Goal: Task Accomplishment & Management: Complete application form

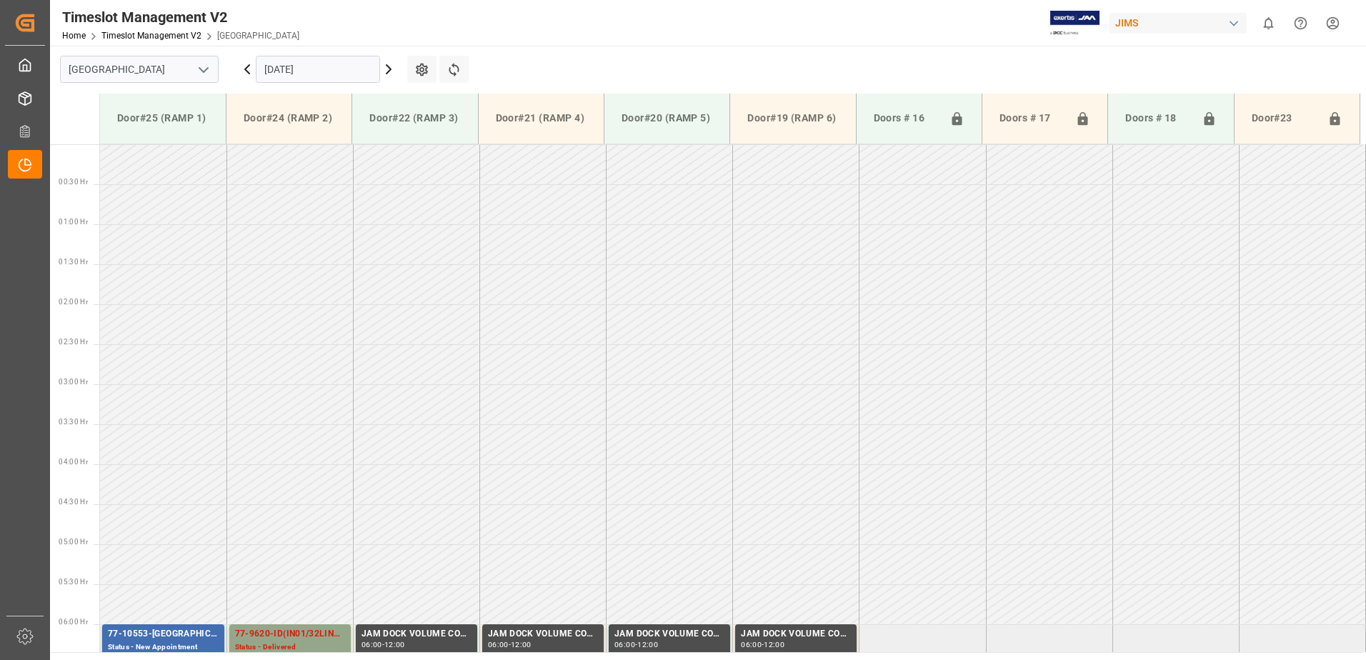
scroll to position [417, 0]
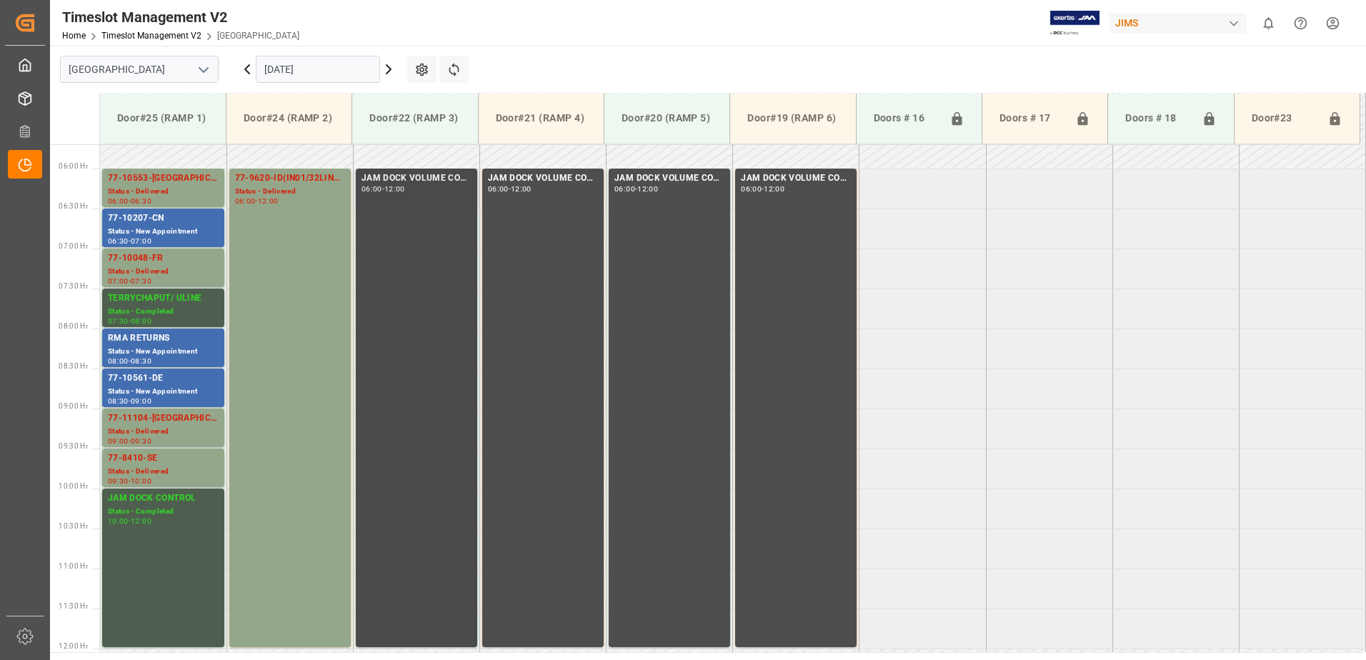
scroll to position [426, 0]
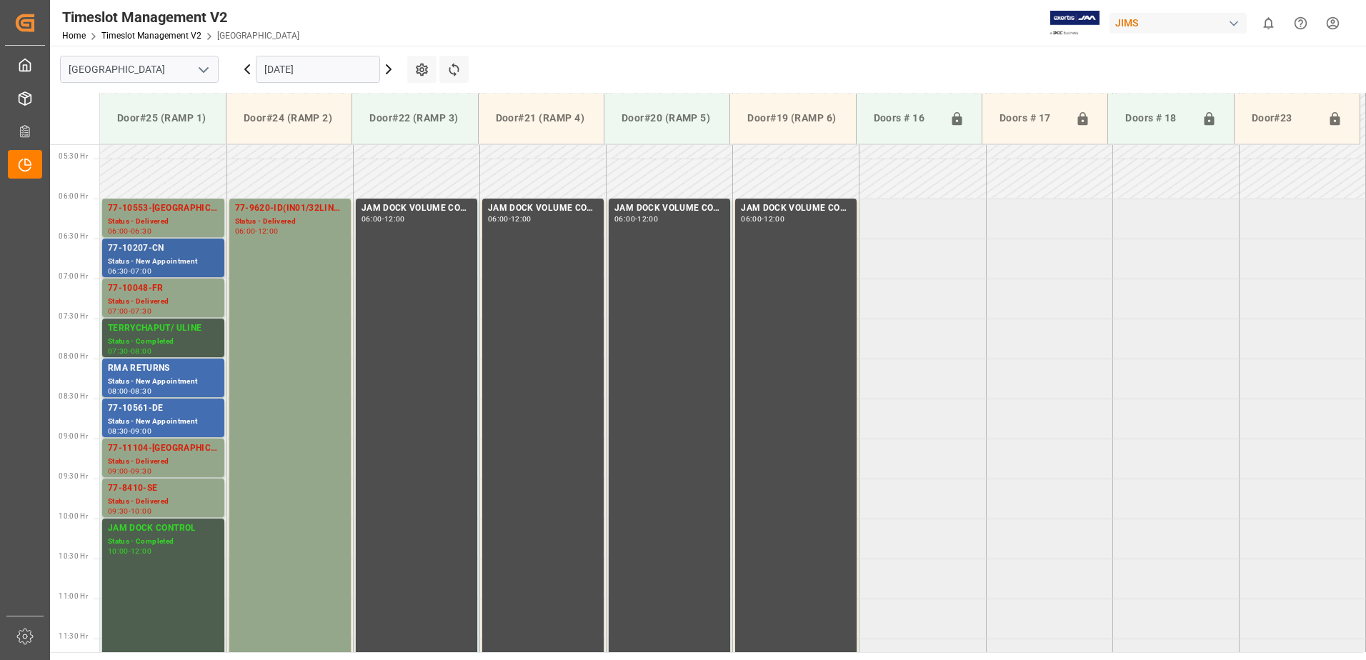
click at [152, 255] on div "77-10207-CN" at bounding box center [163, 248] width 111 height 14
click at [149, 412] on div "77-10561-DE" at bounding box center [163, 408] width 111 height 14
click at [388, 68] on icon at bounding box center [388, 69] width 17 height 17
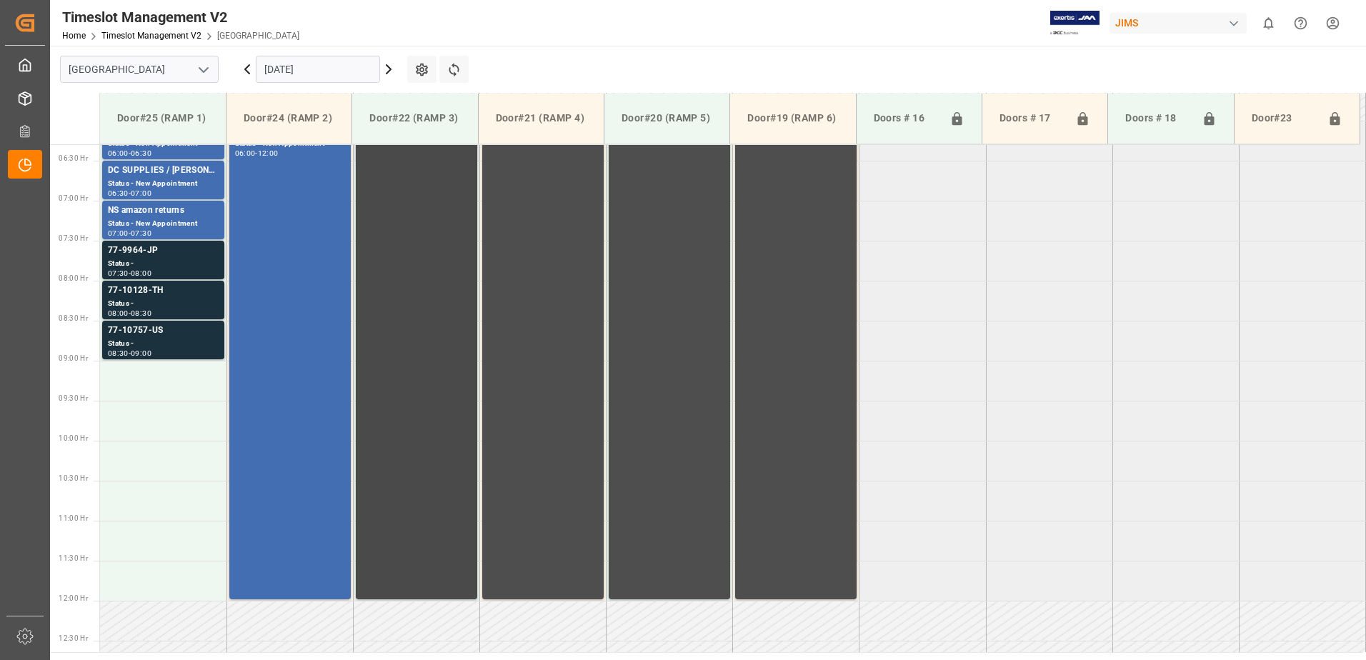
scroll to position [497, 0]
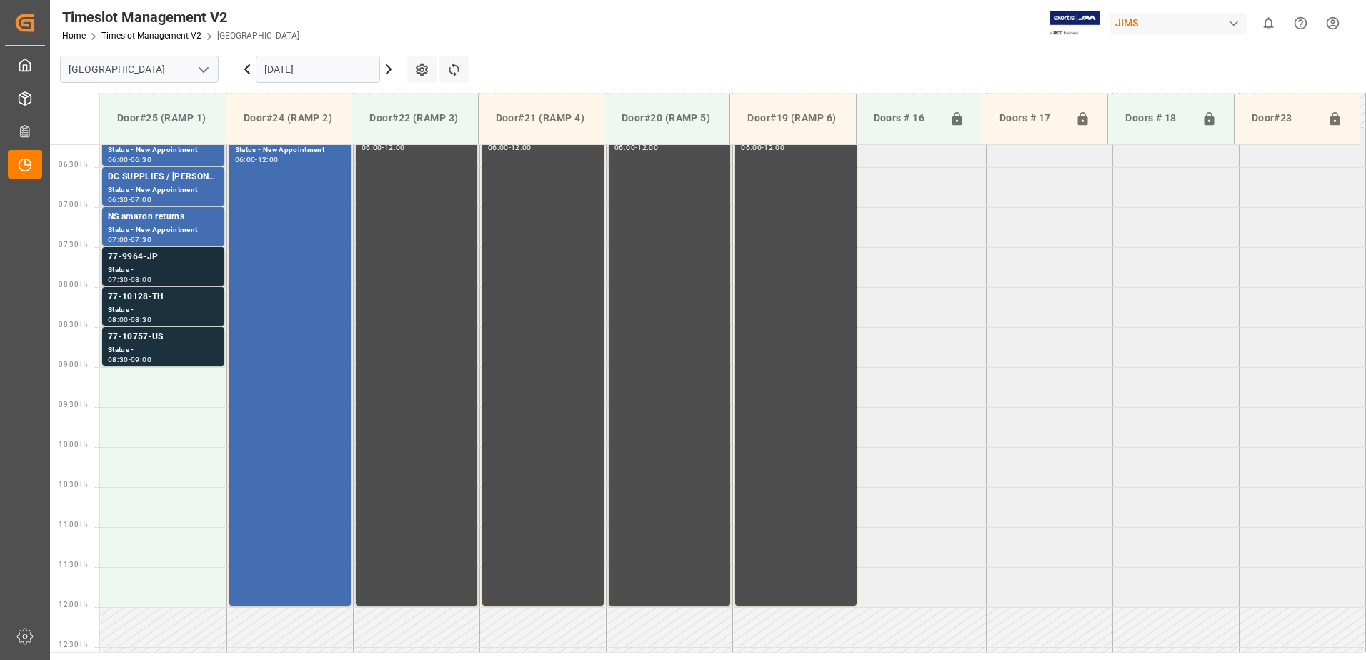
click at [142, 265] on div "Status -" at bounding box center [163, 270] width 111 height 12
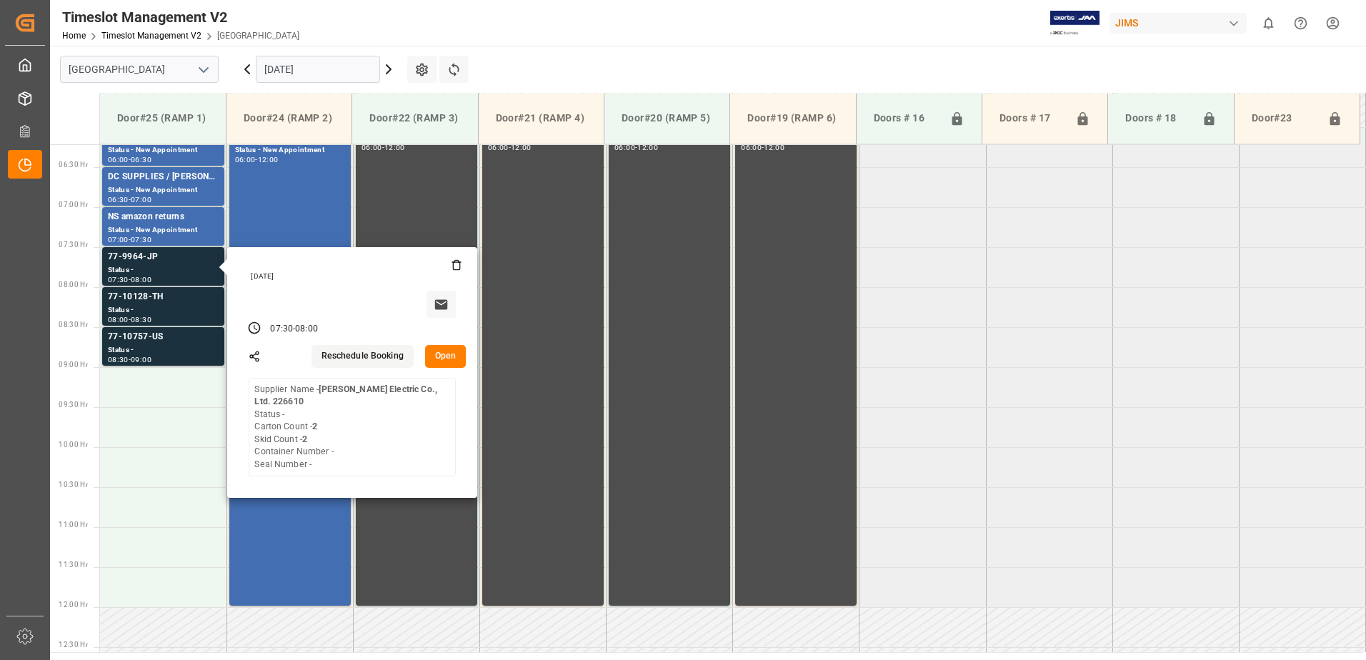
click at [446, 354] on button "Open" at bounding box center [445, 356] width 41 height 23
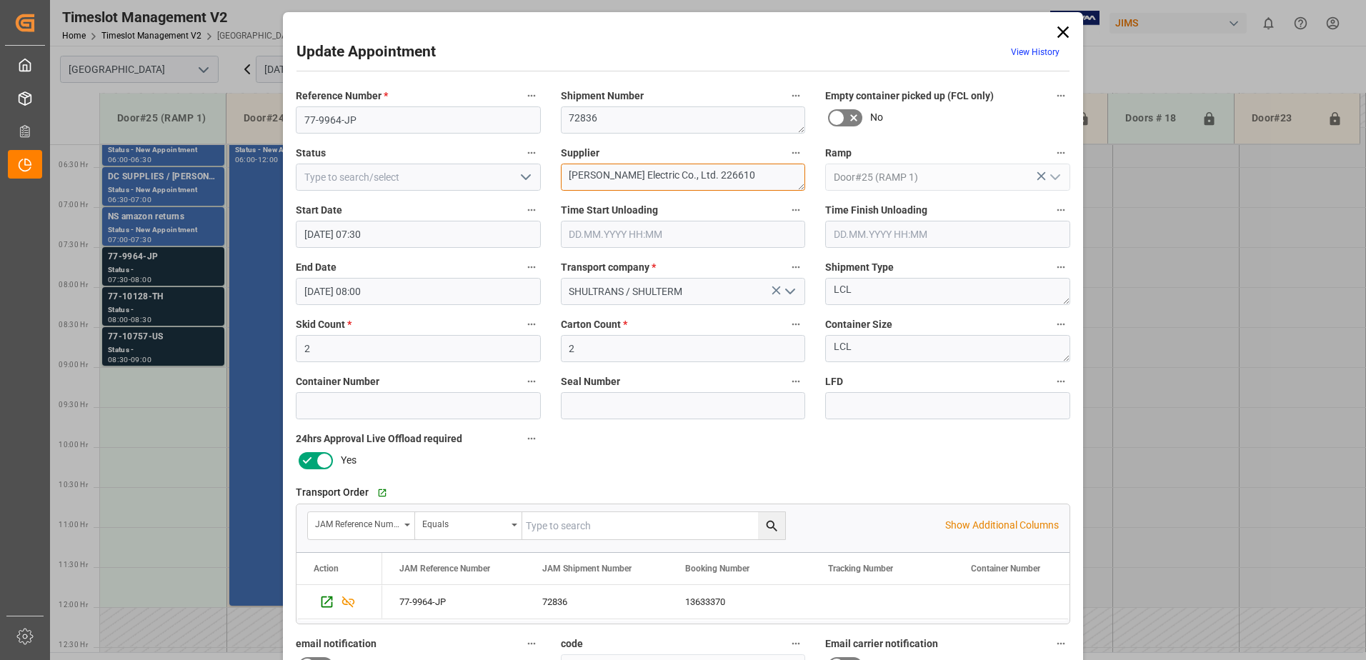
drag, startPoint x: 714, startPoint y: 174, endPoint x: 634, endPoint y: 176, distance: 80.7
click at [634, 176] on textarea "[PERSON_NAME] Electric Co., Ltd. 226610" at bounding box center [683, 177] width 245 height 27
type textarea "[PERSON_NAME] Electric IN09(11)"
click at [522, 179] on polyline "open menu" at bounding box center [525, 177] width 9 height 4
click at [378, 305] on div "New Appointment" at bounding box center [418, 305] width 244 height 32
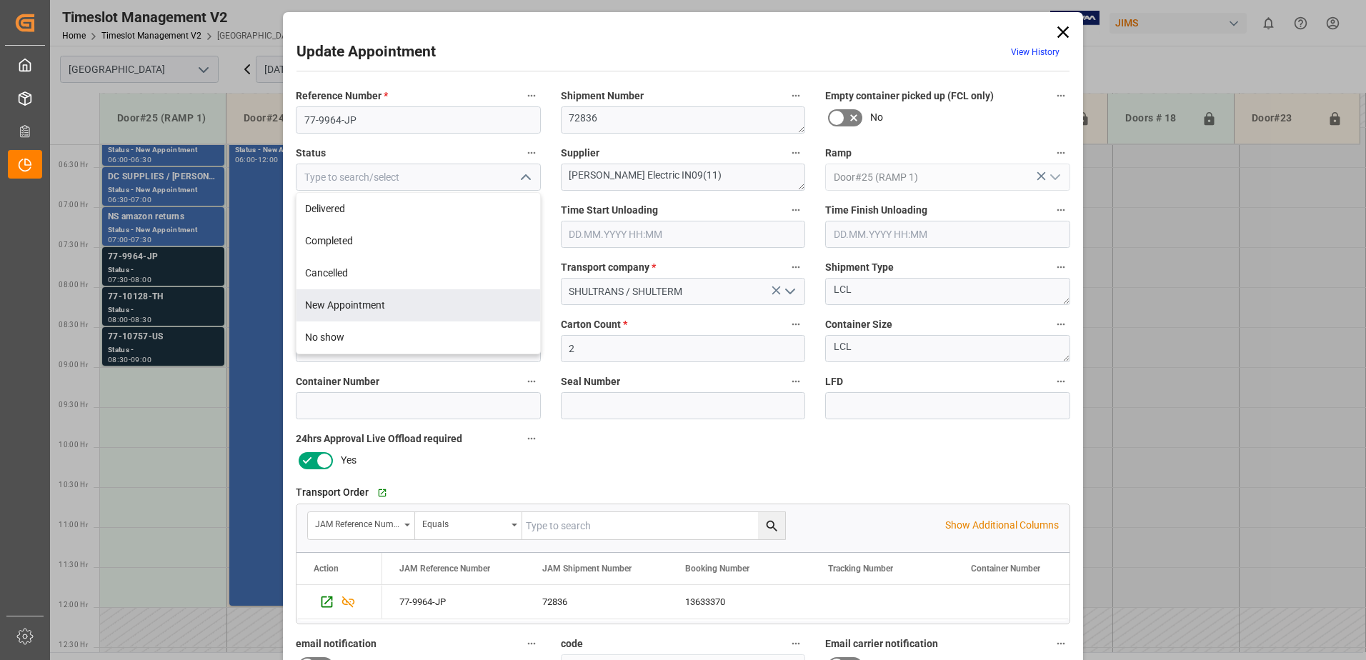
type input "New Appointment"
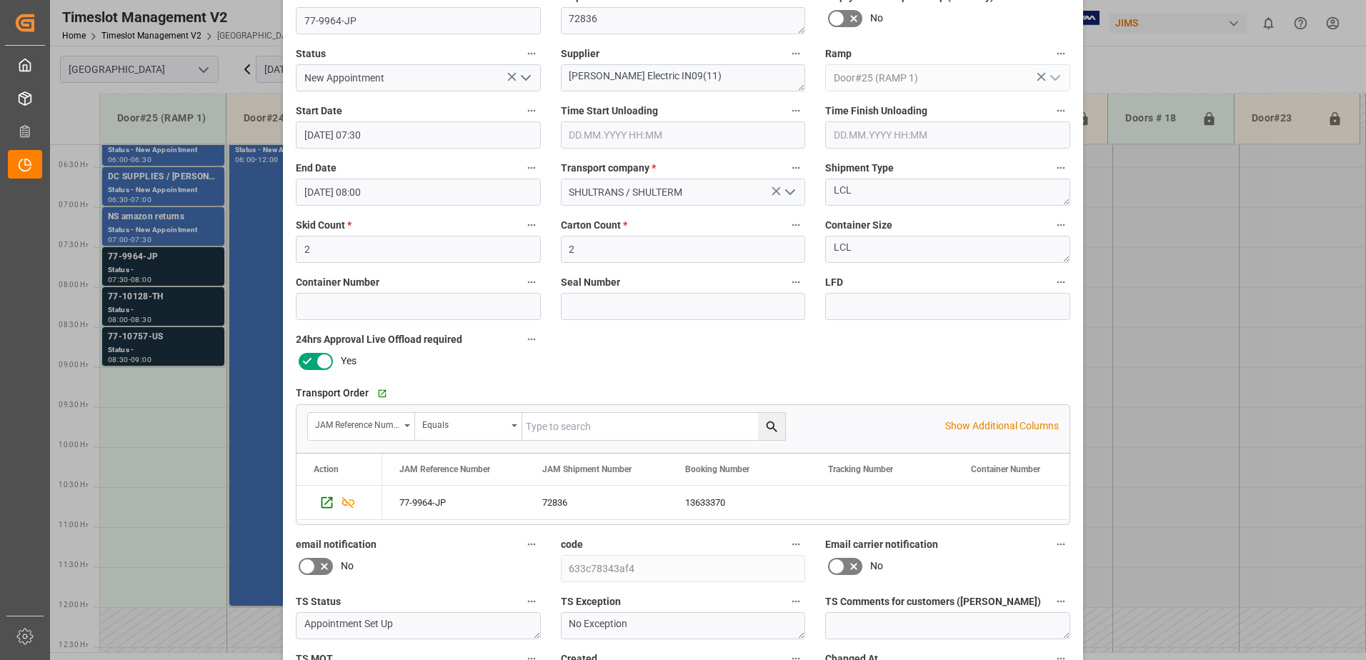
scroll to position [209, 0]
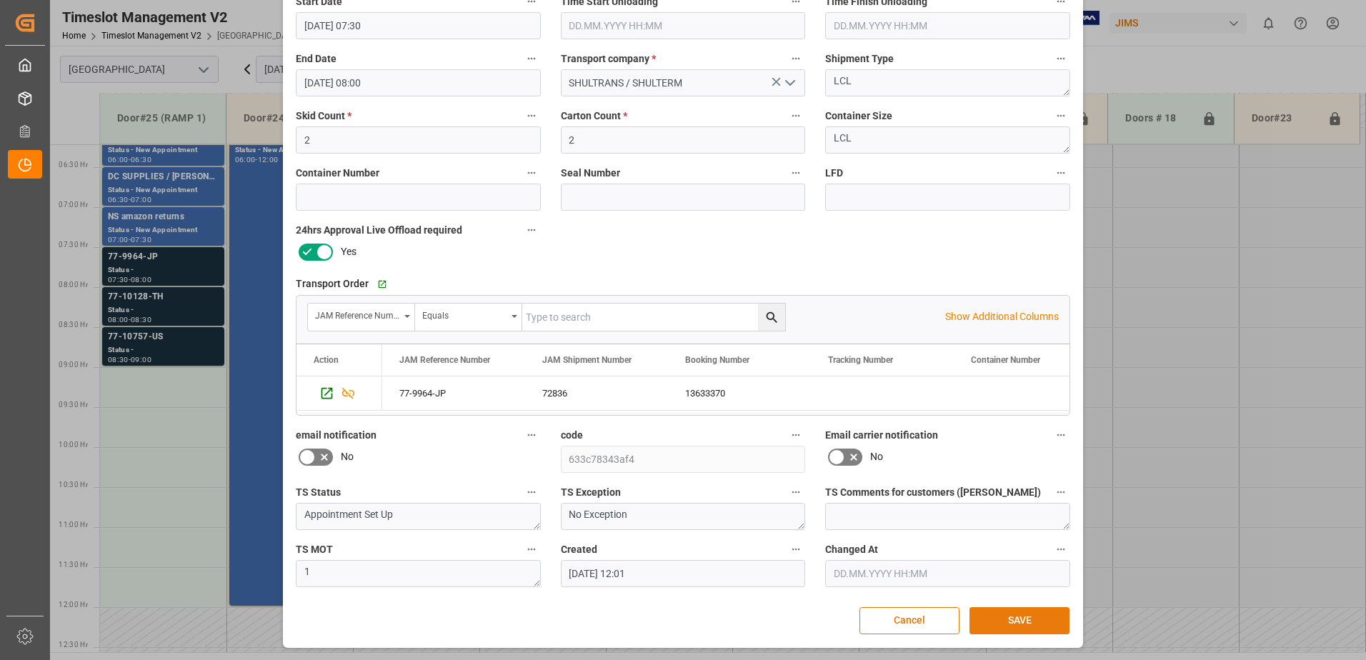
click at [1037, 621] on button "SAVE" at bounding box center [1019, 620] width 100 height 27
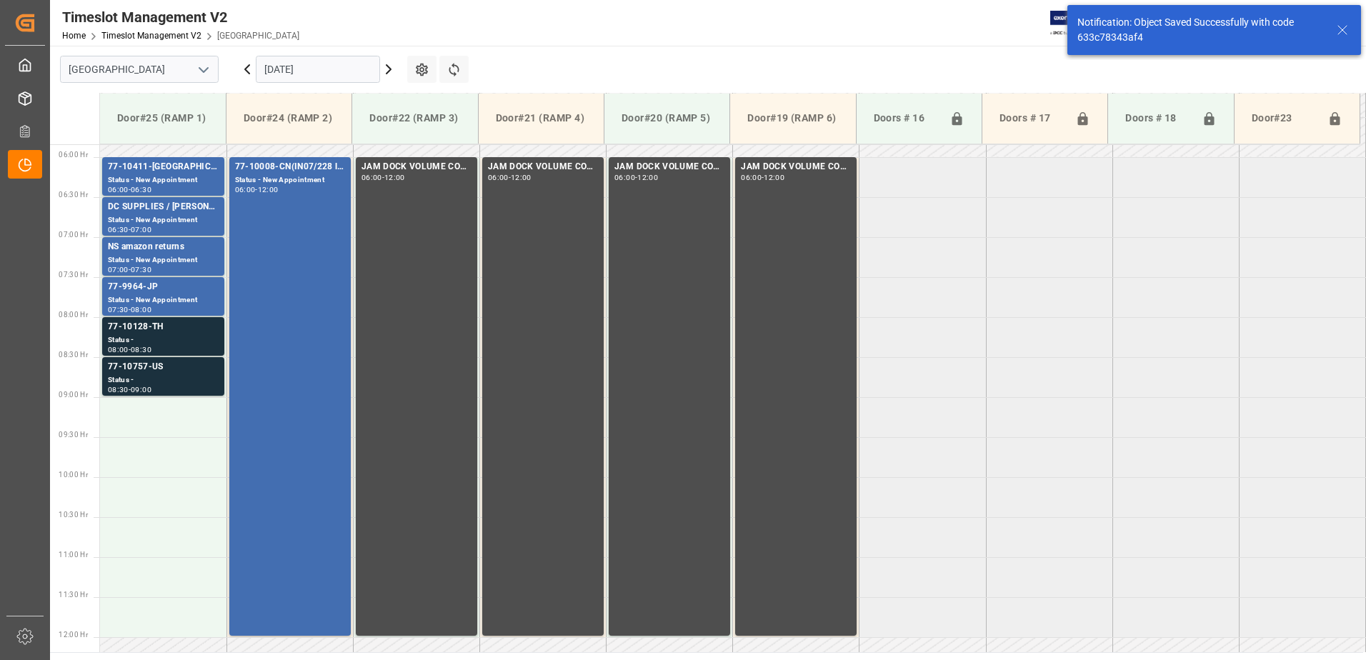
scroll to position [471, 0]
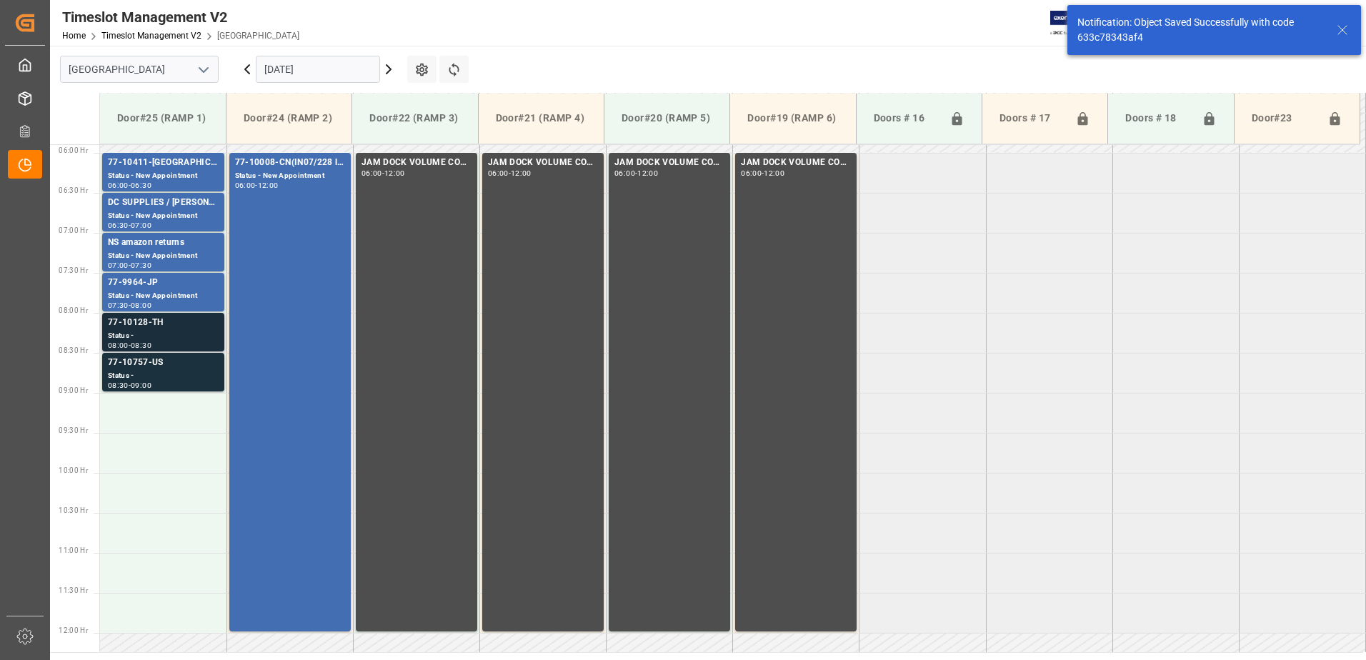
click at [154, 331] on div "Status -" at bounding box center [163, 336] width 111 height 12
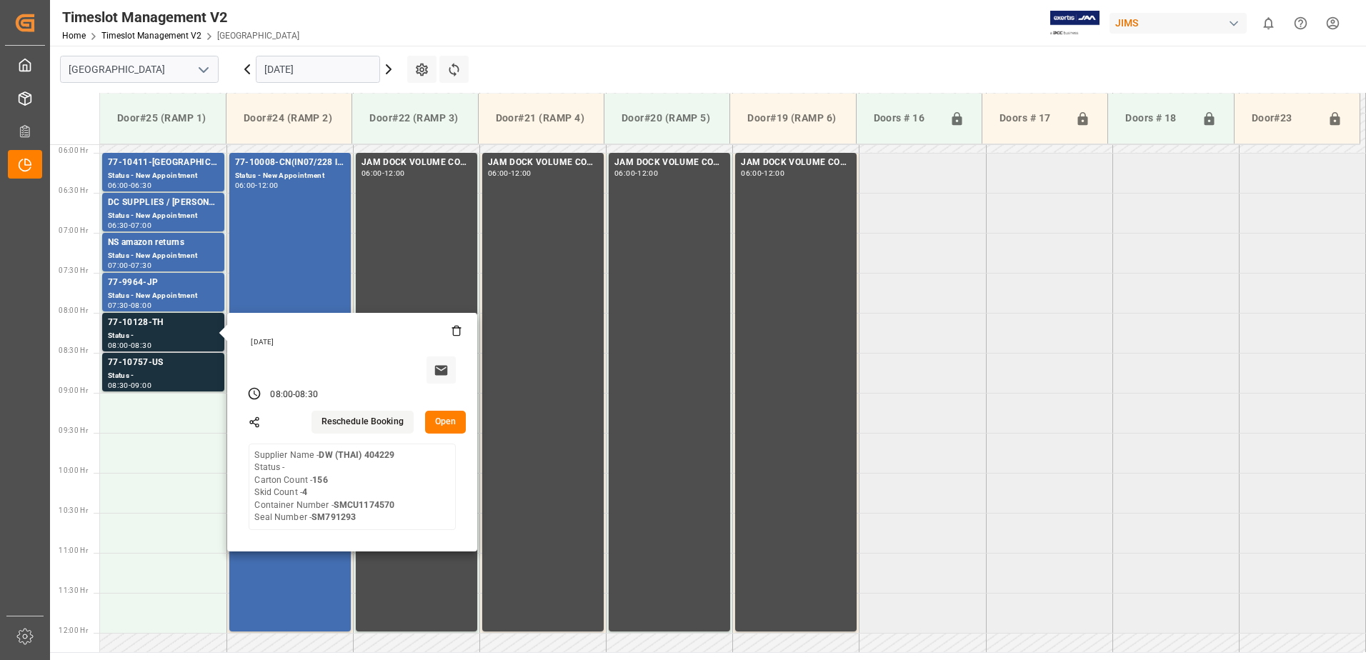
click at [446, 418] on button "Open" at bounding box center [445, 422] width 41 height 23
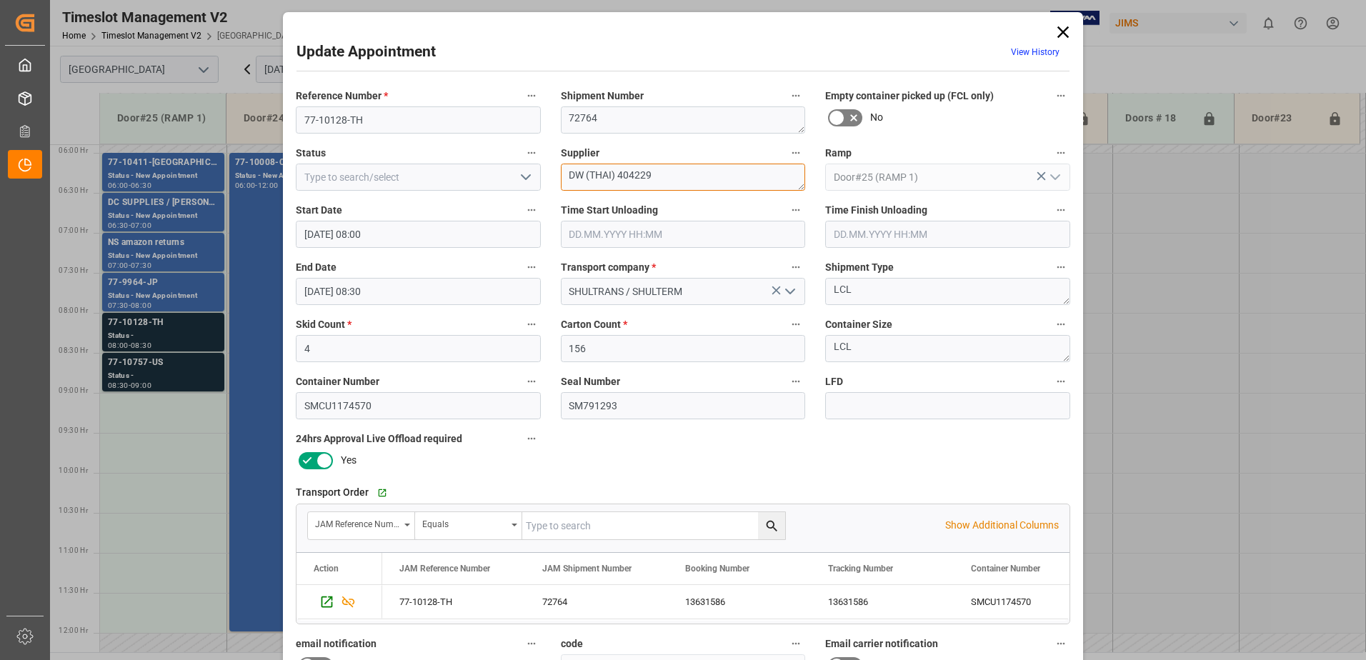
drag, startPoint x: 651, startPoint y: 173, endPoint x: 619, endPoint y: 176, distance: 33.0
click at [619, 176] on textarea "DW (THAI) 404229" at bounding box center [683, 177] width 245 height 27
type textarea "DW (THAI) IN02(39)"
click at [521, 176] on polyline "open menu" at bounding box center [525, 177] width 9 height 4
click at [449, 301] on div "New Appointment" at bounding box center [418, 305] width 244 height 32
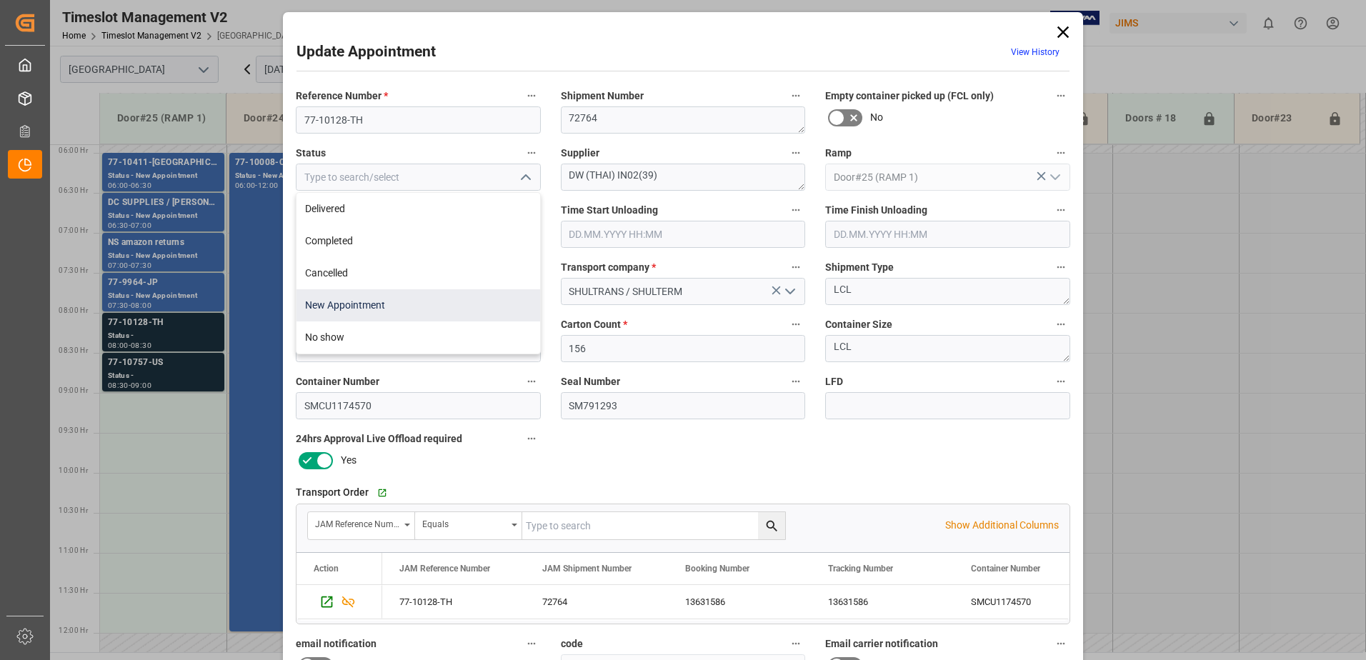
type input "New Appointment"
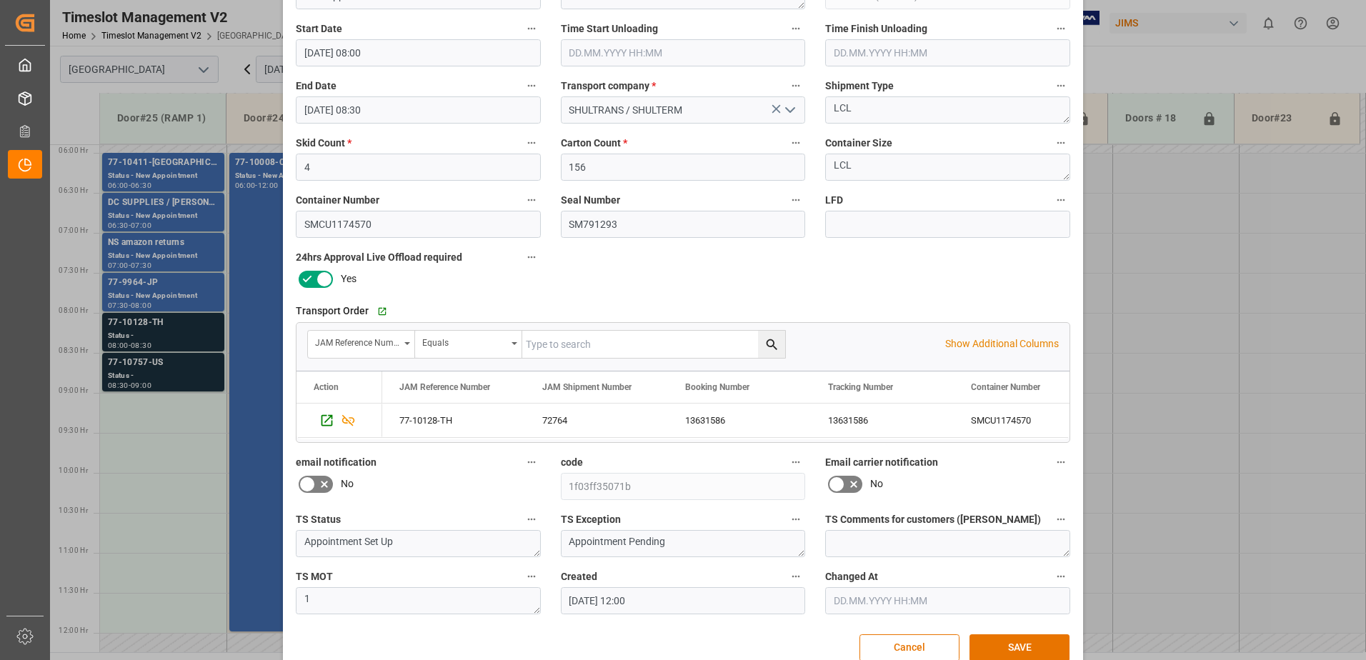
scroll to position [209, 0]
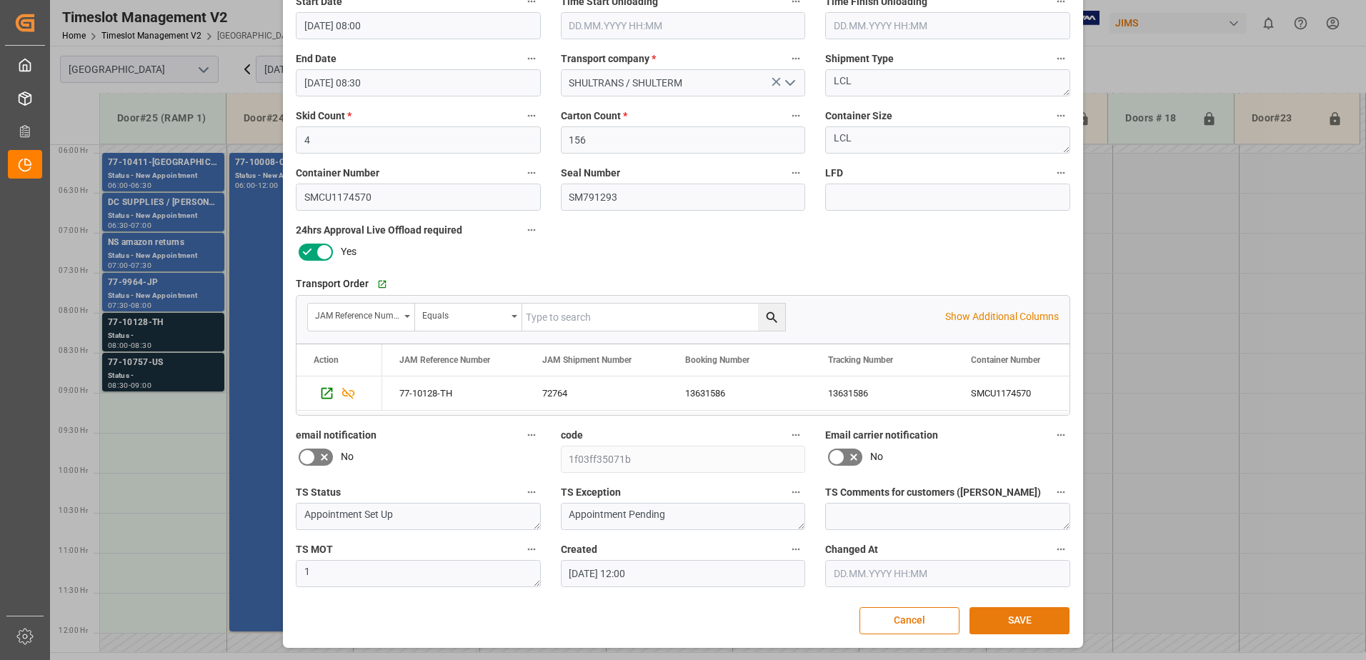
click at [1014, 624] on button "SAVE" at bounding box center [1019, 620] width 100 height 27
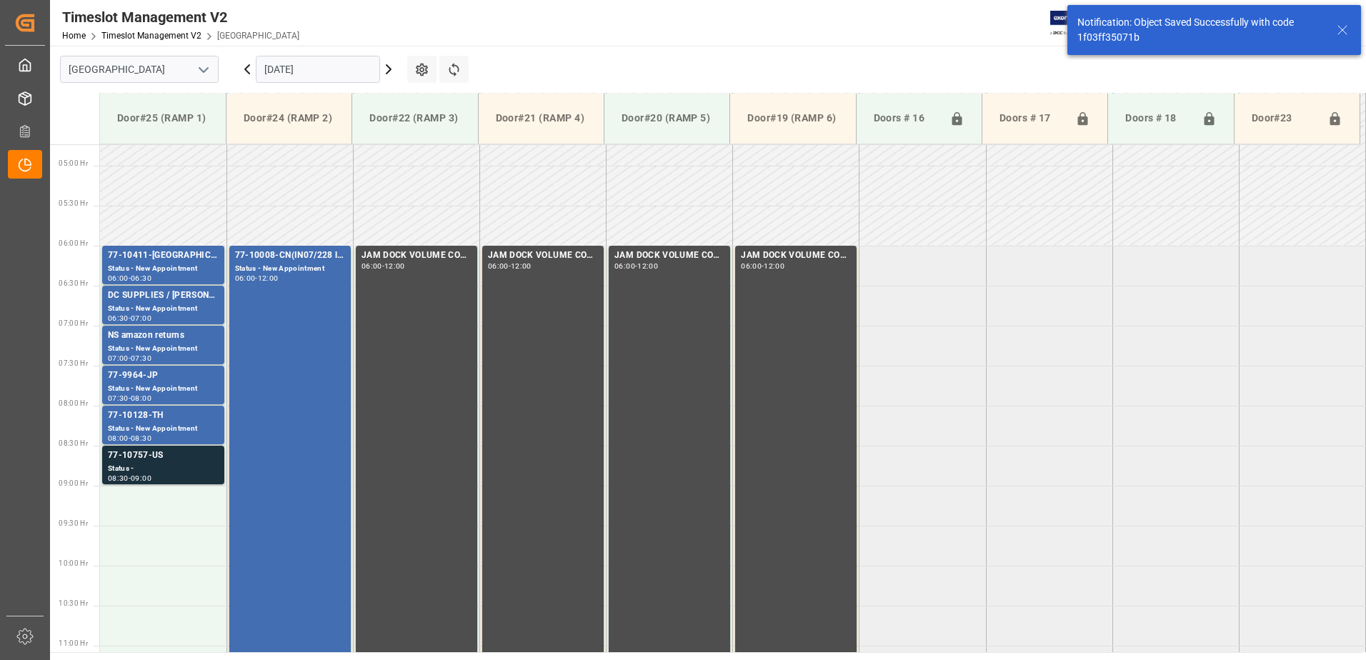
scroll to position [551, 0]
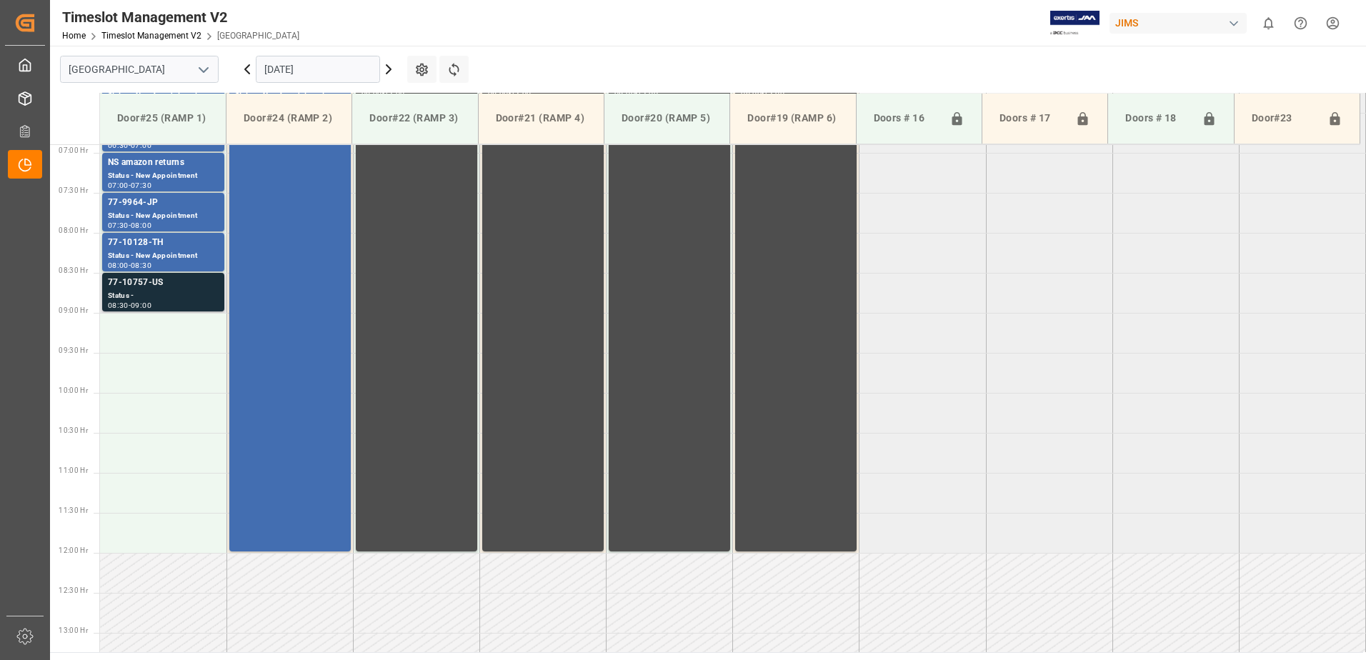
click at [181, 289] on div "77-10757-US" at bounding box center [163, 283] width 111 height 14
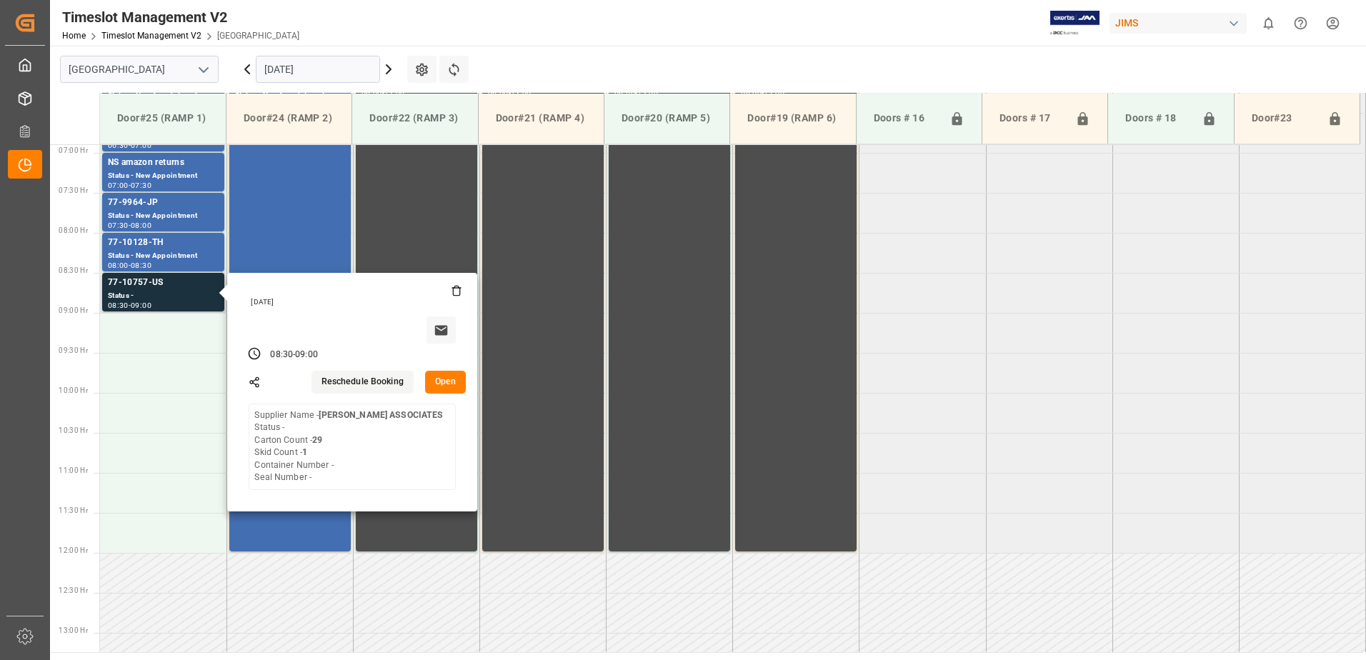
click at [447, 380] on button "Open" at bounding box center [445, 382] width 41 height 23
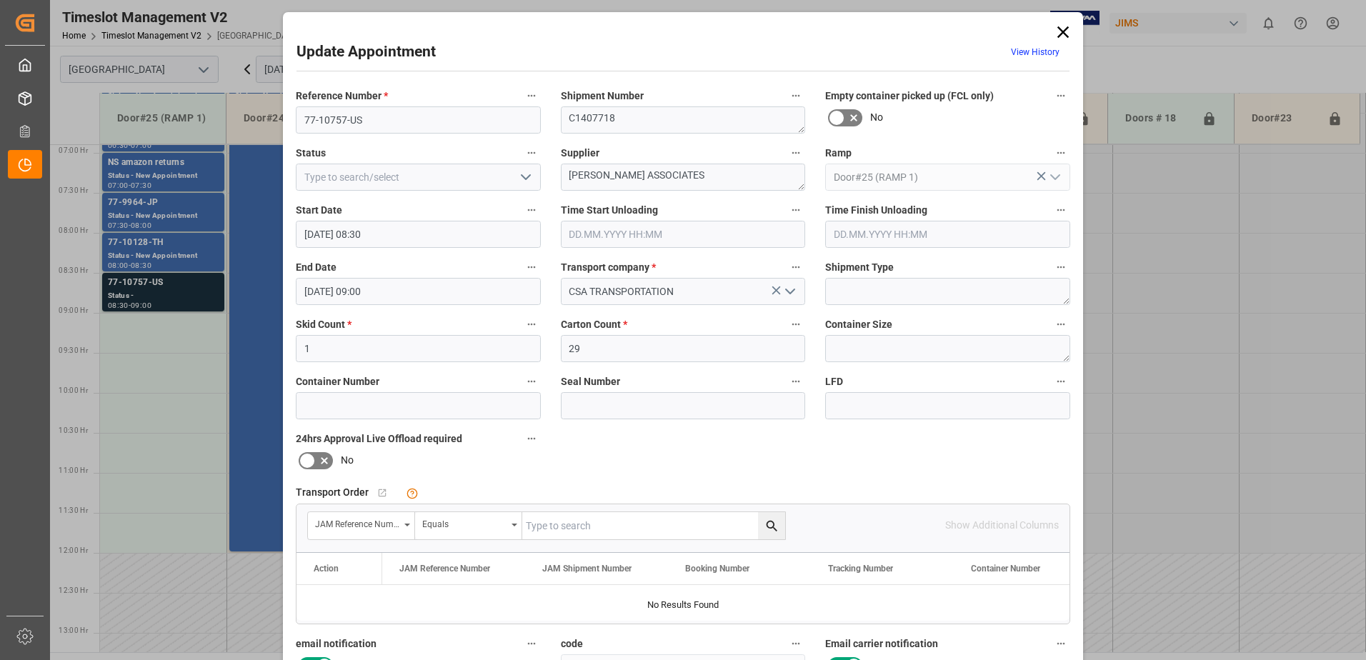
click at [570, 526] on input "text" at bounding box center [653, 525] width 263 height 27
type input "77-10757-US"
click at [769, 526] on icon "search button" at bounding box center [771, 526] width 15 height 15
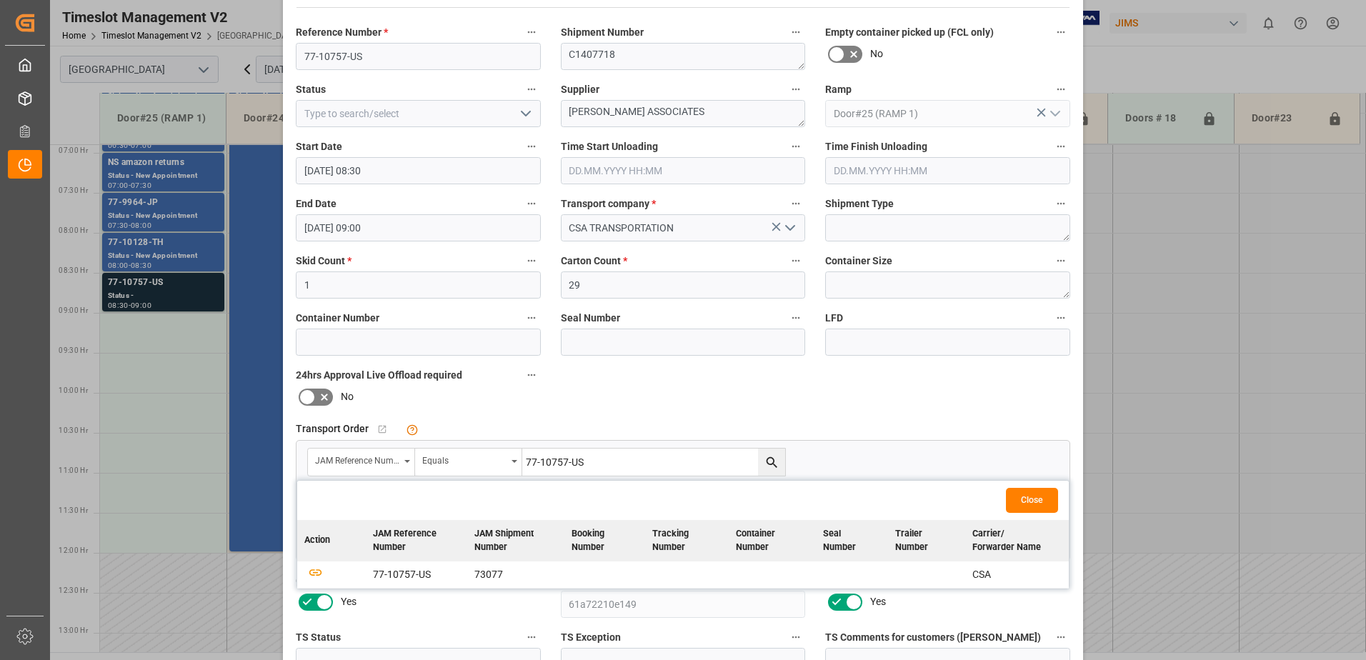
scroll to position [209, 0]
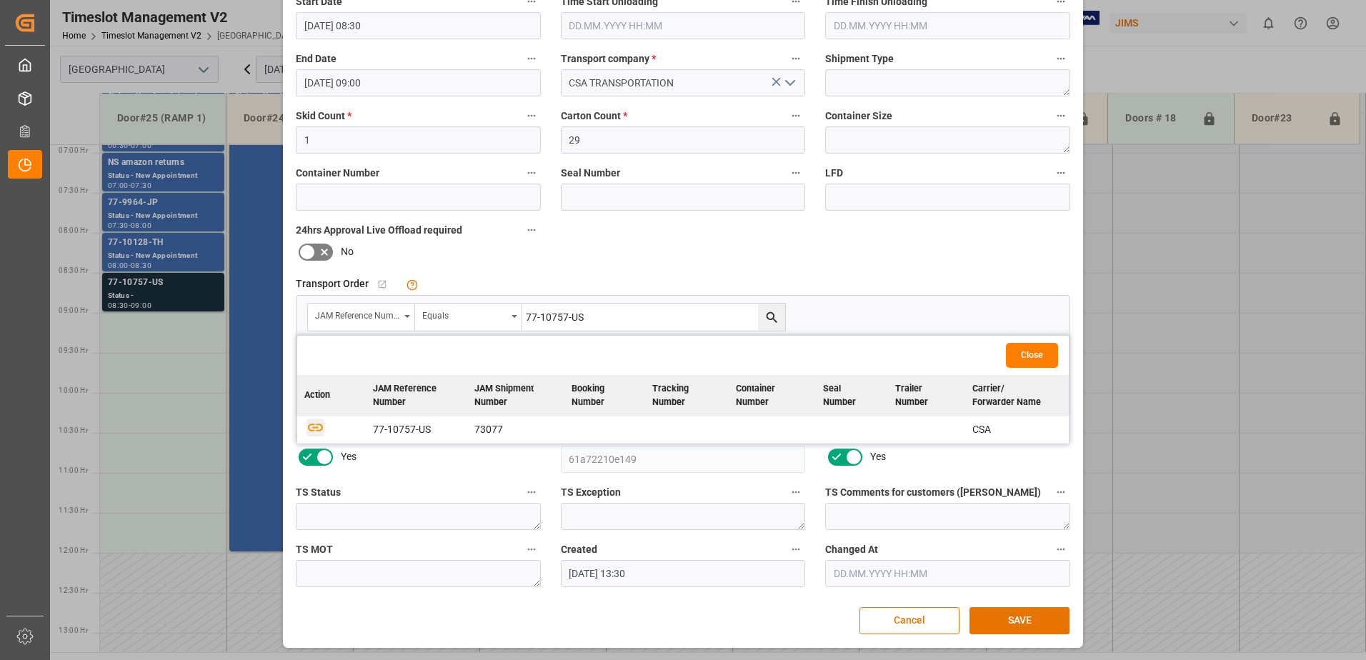
click at [310, 427] on icon "button" at bounding box center [315, 427] width 18 height 18
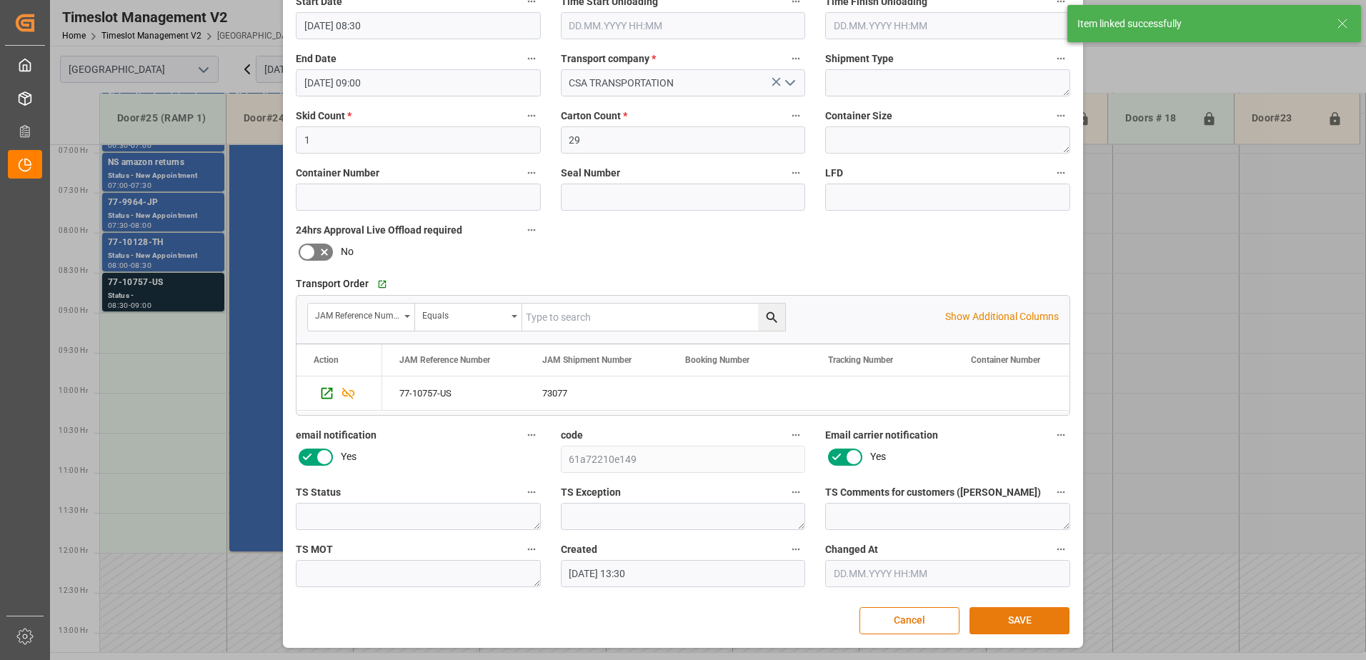
click at [1016, 624] on button "SAVE" at bounding box center [1019, 620] width 100 height 27
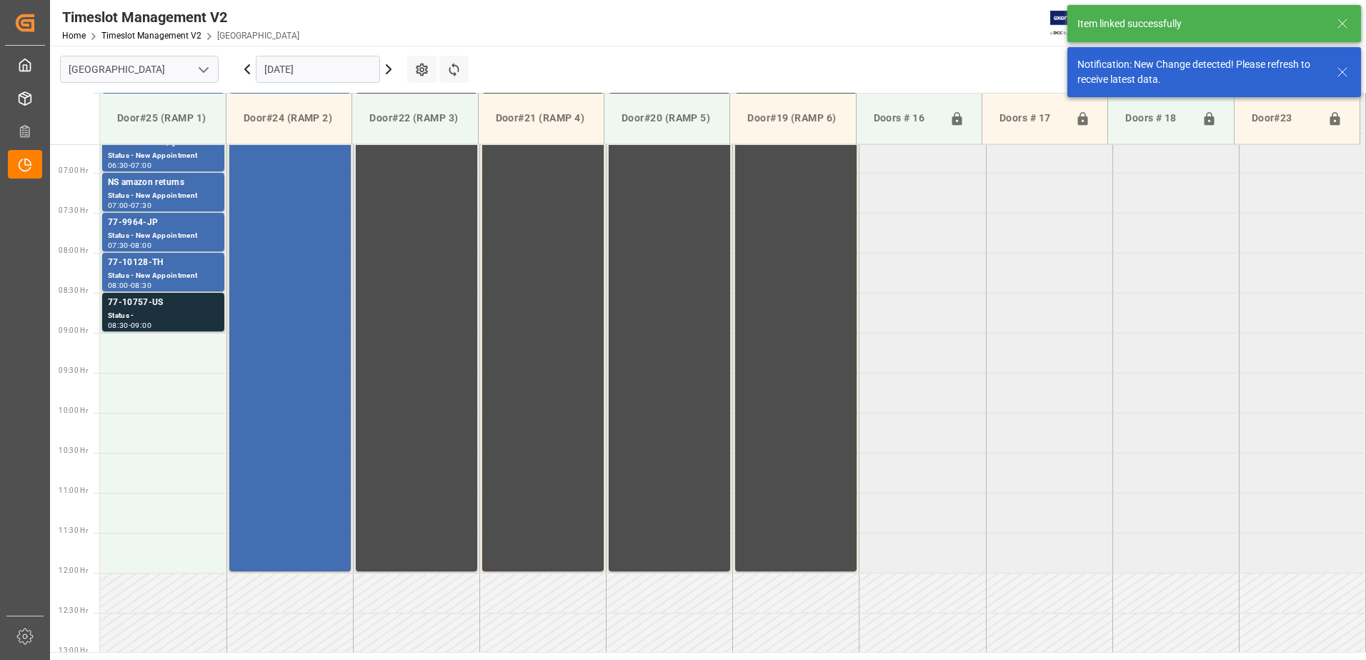
scroll to position [551, 0]
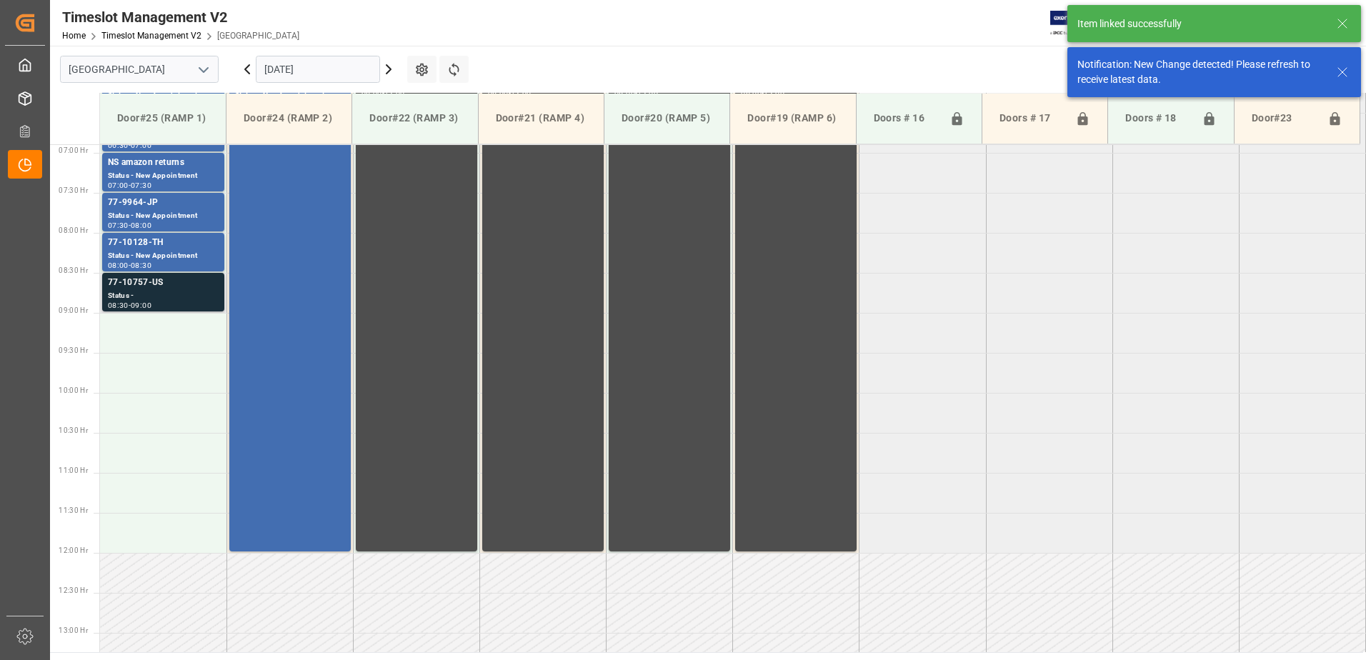
click at [162, 287] on div "77-10757-US" at bounding box center [163, 283] width 111 height 14
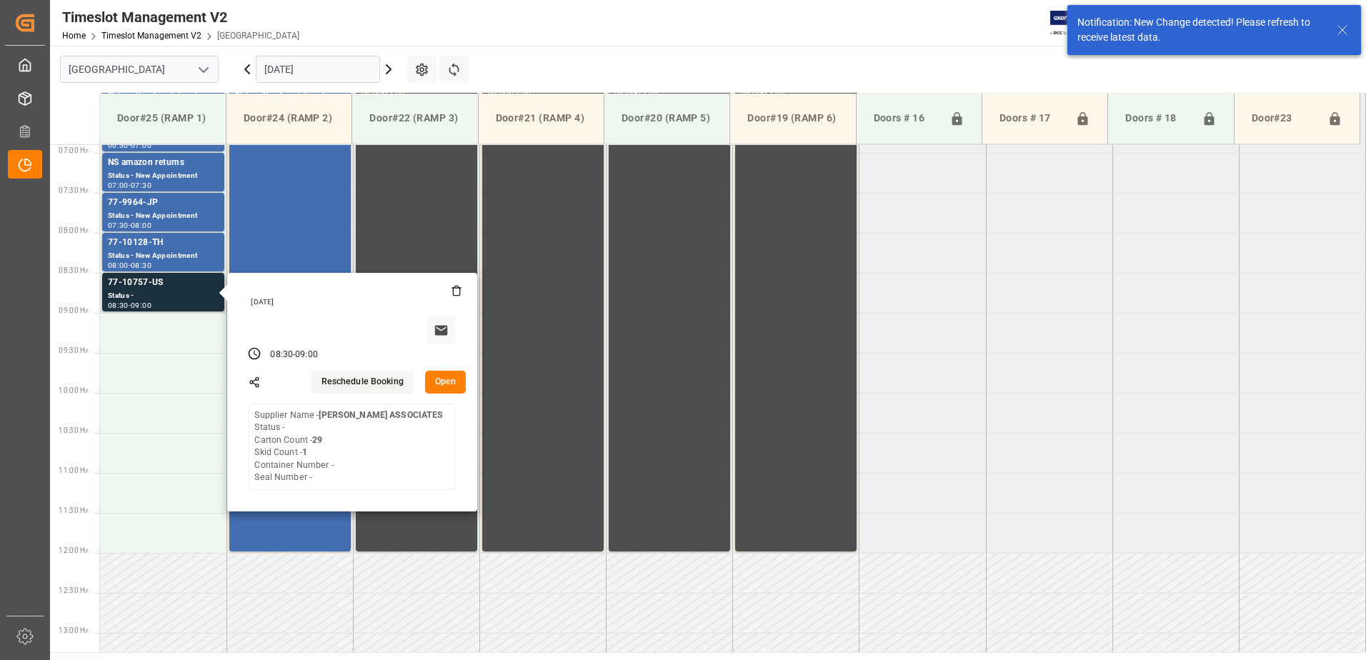
click at [452, 384] on button "Open" at bounding box center [445, 382] width 41 height 23
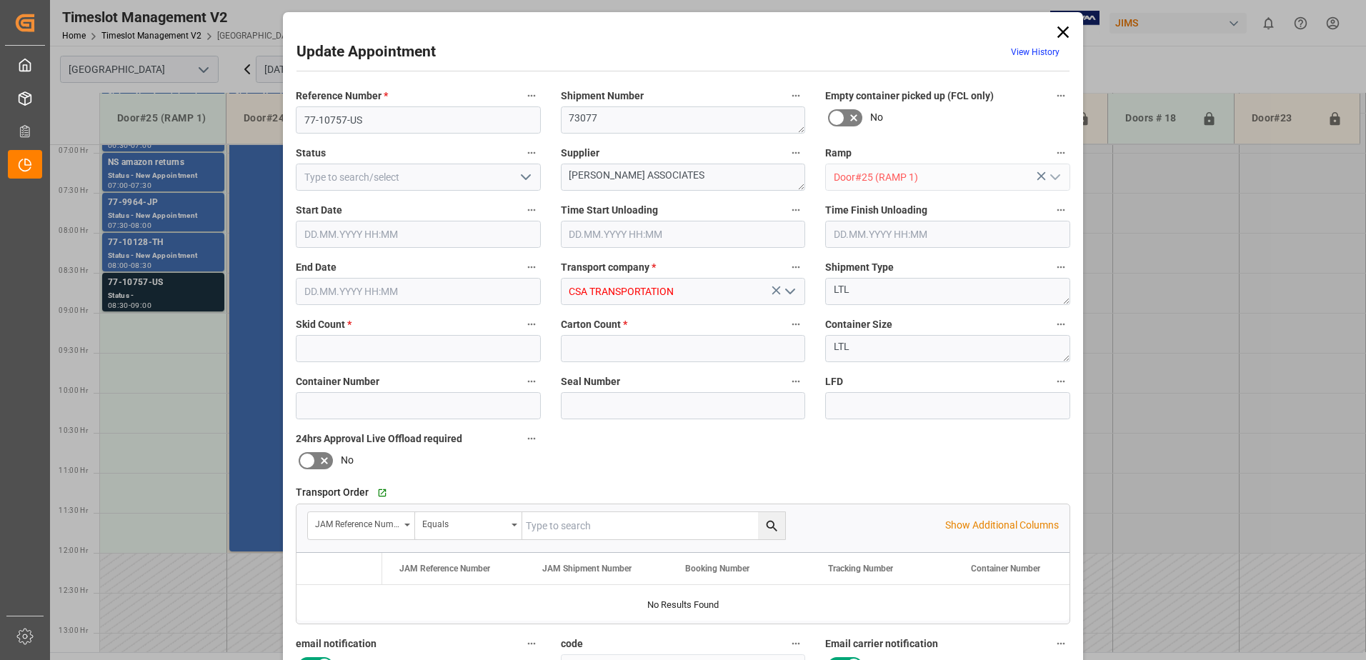
type input "1"
type input "29"
type input "[DATE] 08:30"
type input "[DATE] 09:00"
type input "[DATE] 13:30"
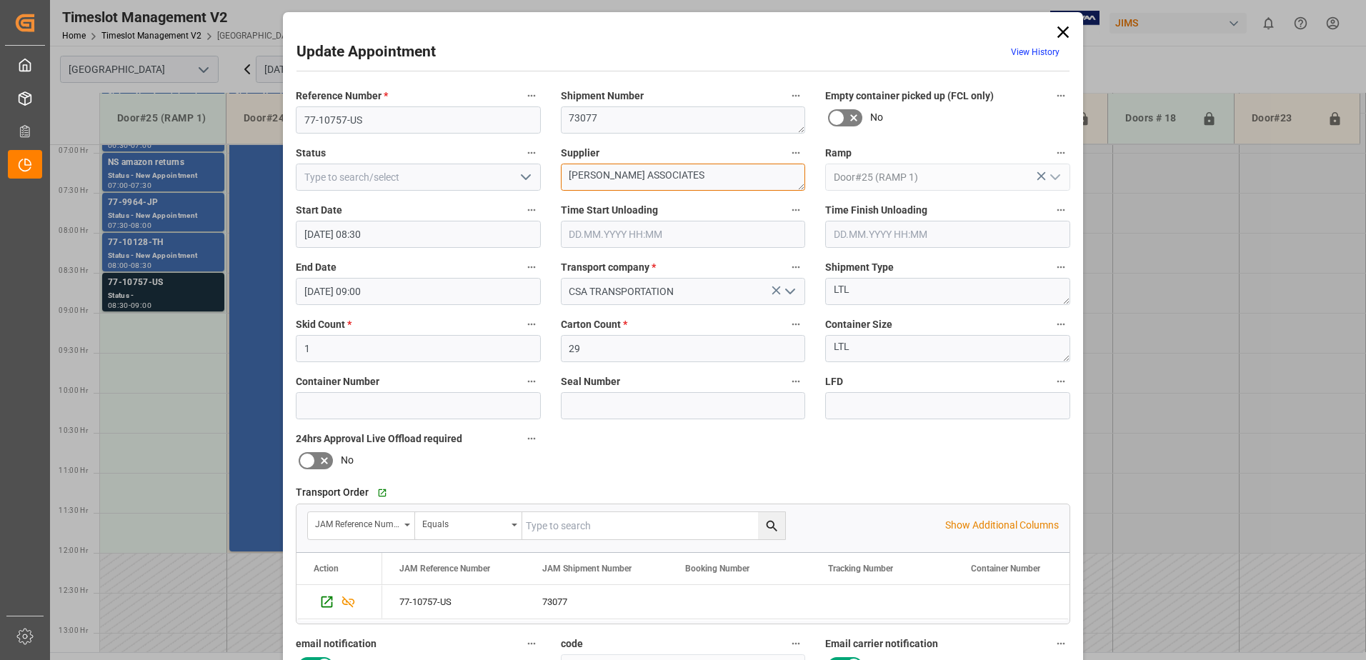
drag, startPoint x: 685, startPoint y: 177, endPoint x: 613, endPoint y: 174, distance: 72.2
click at [613, 174] on textarea "[PERSON_NAME] ASSOCIATES" at bounding box center [683, 177] width 245 height 27
type textarea "[PERSON_NAME] IN02(9)"
click at [521, 177] on polyline "open menu" at bounding box center [525, 177] width 9 height 4
click at [427, 301] on div "New Appointment" at bounding box center [418, 305] width 244 height 32
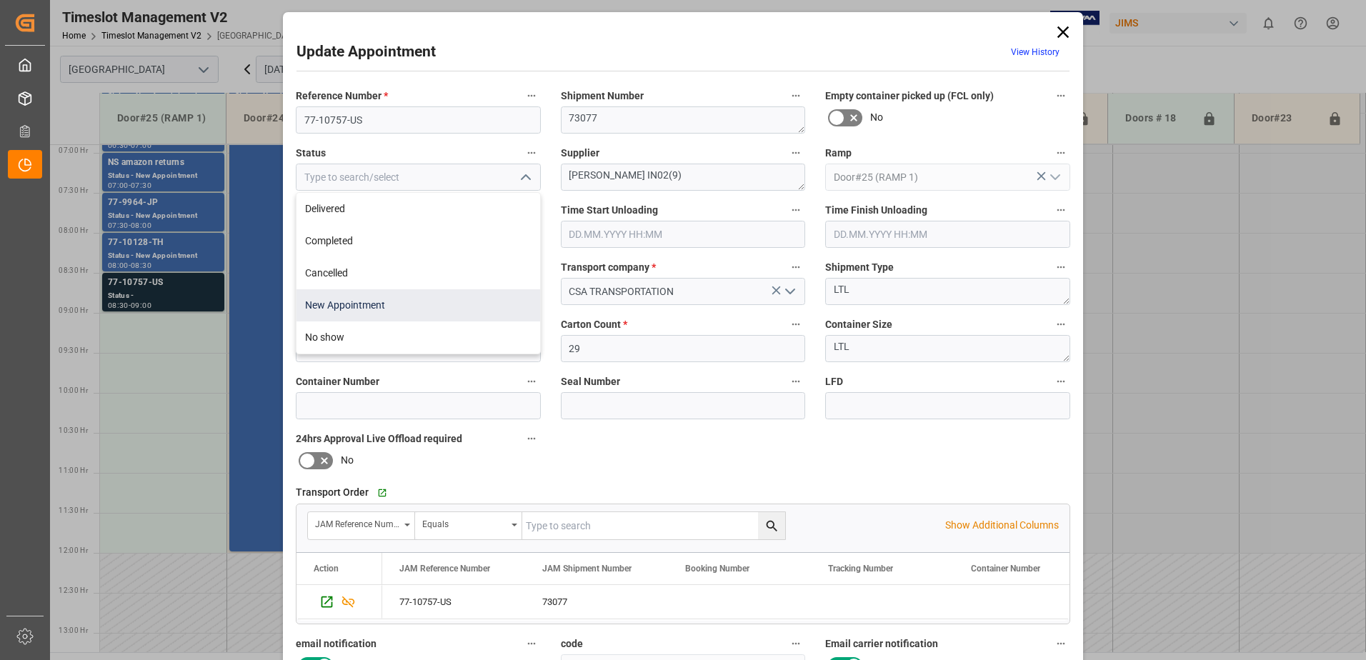
type input "New Appointment"
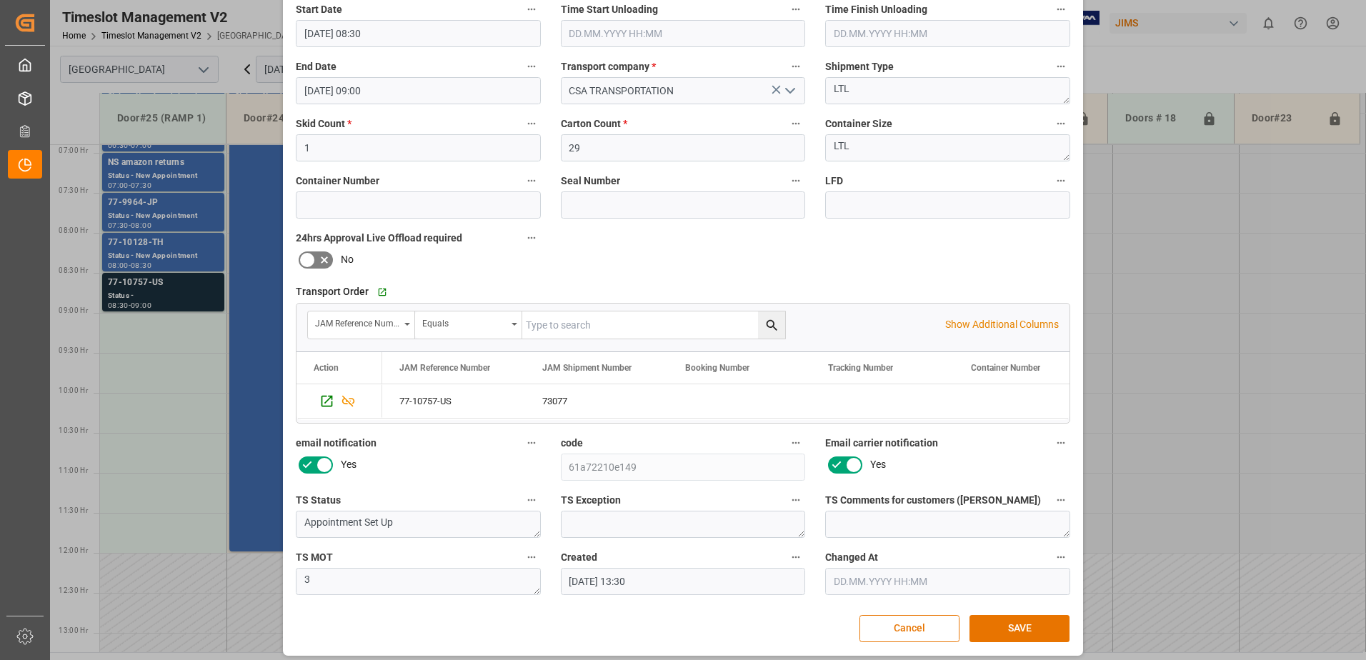
scroll to position [209, 0]
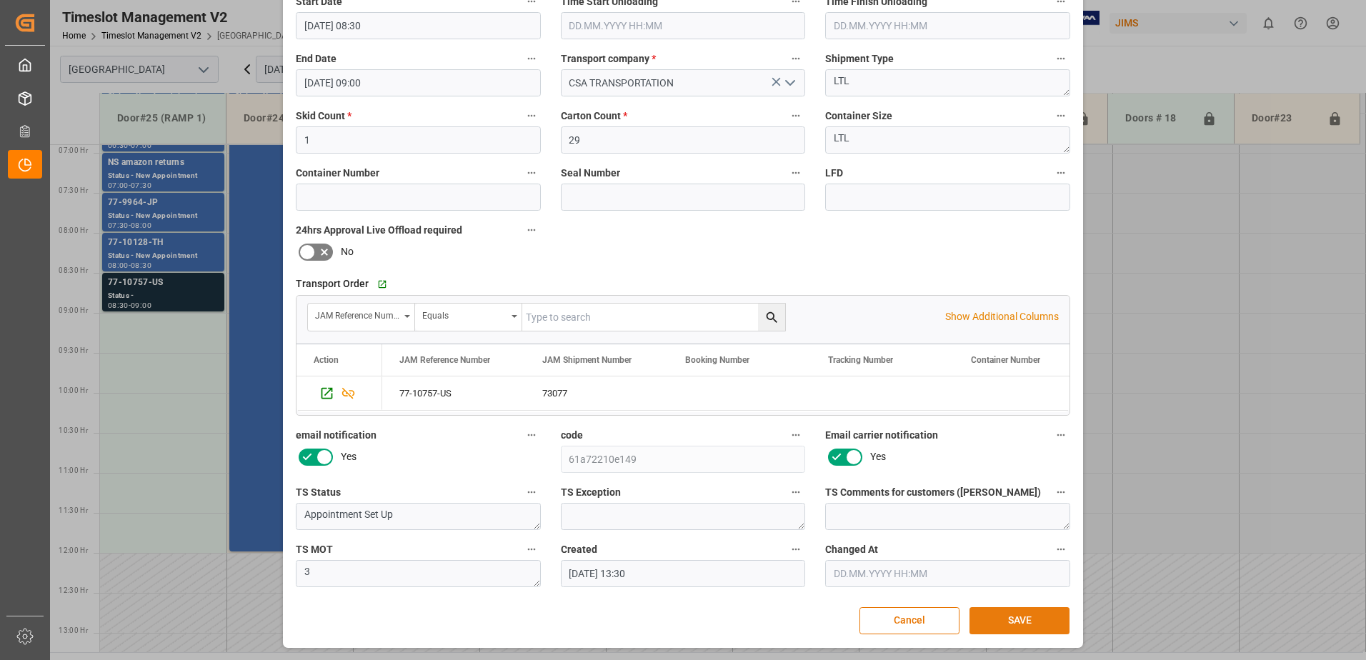
click at [1014, 622] on button "SAVE" at bounding box center [1019, 620] width 100 height 27
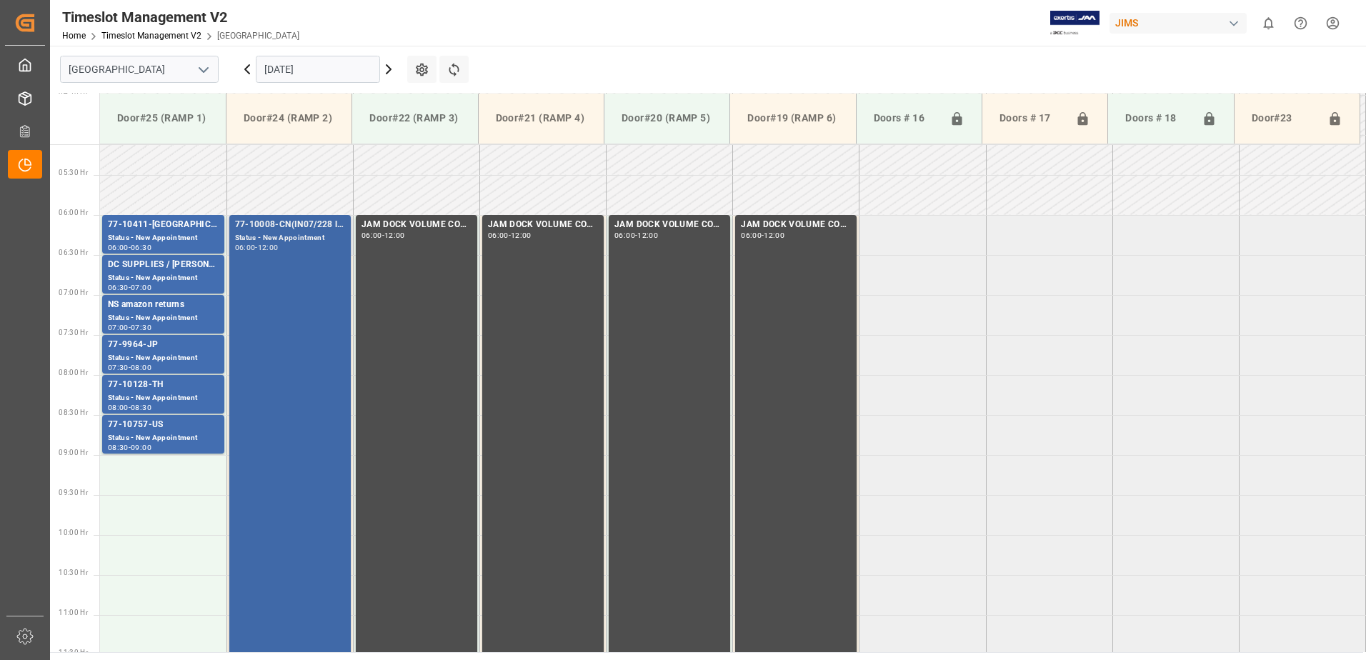
scroll to position [358, 0]
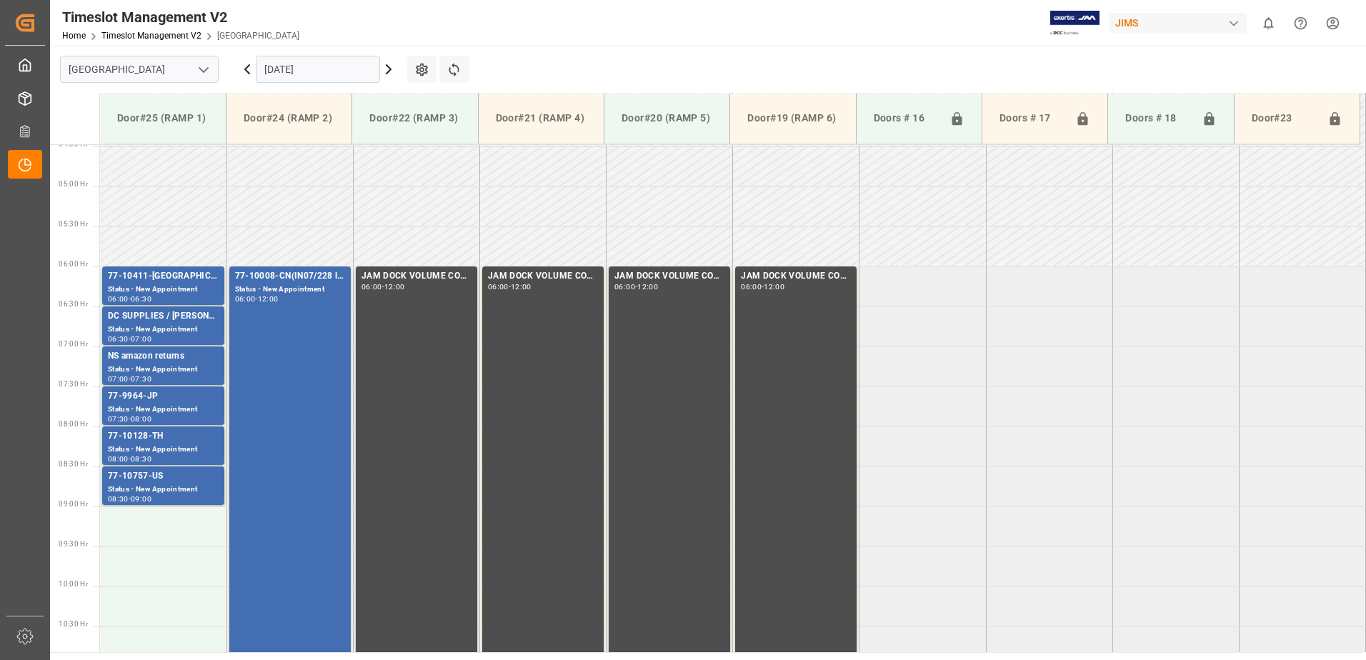
click at [389, 69] on icon at bounding box center [388, 69] width 17 height 17
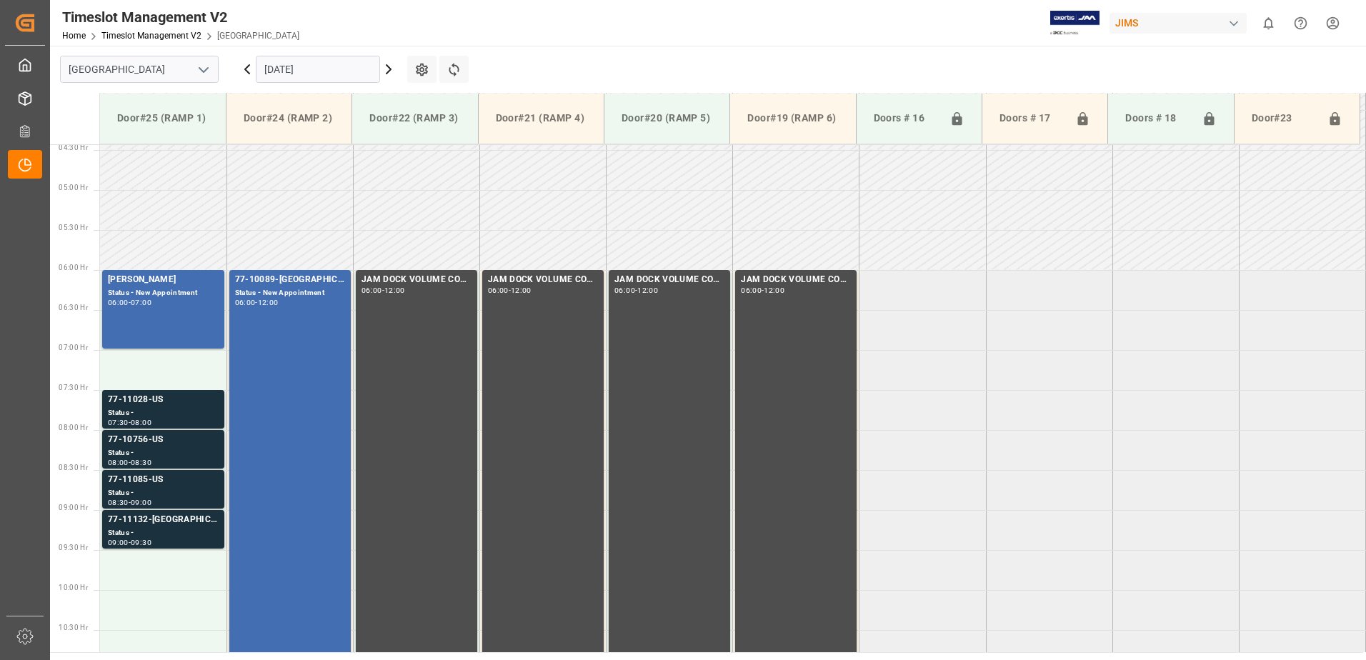
scroll to position [426, 0]
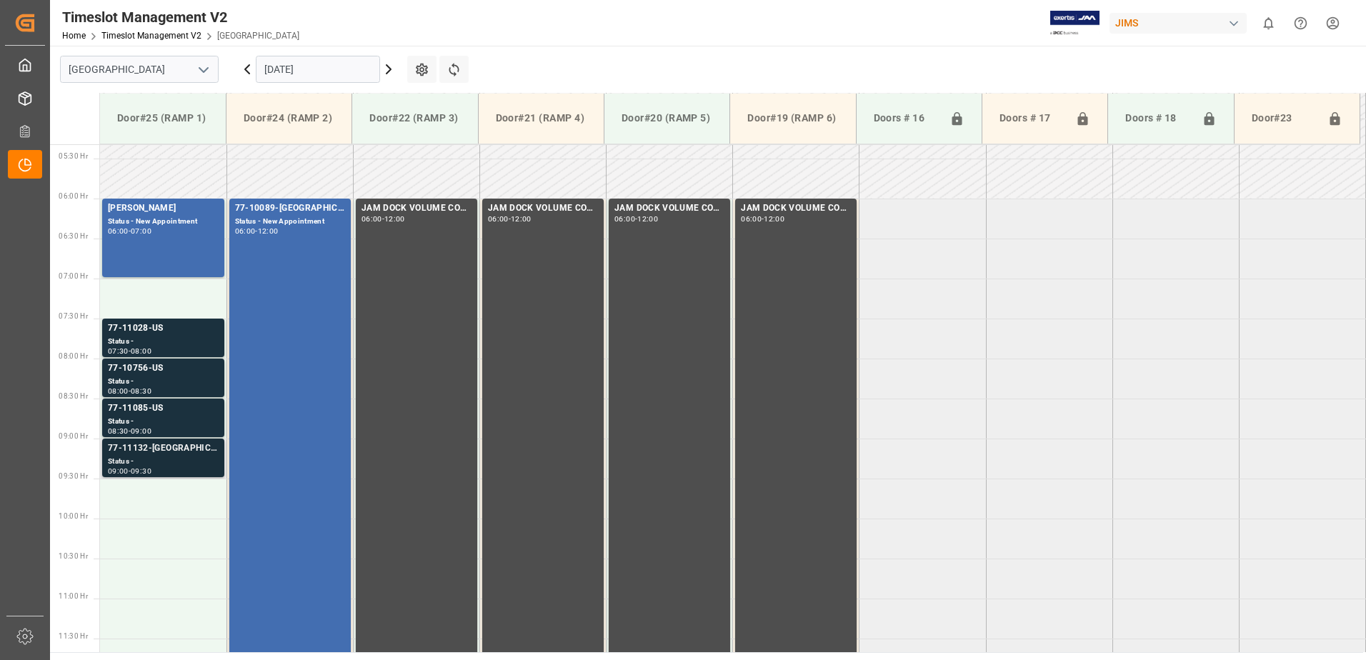
click at [161, 455] on div "77-11132-[GEOGRAPHIC_DATA]" at bounding box center [163, 448] width 111 height 14
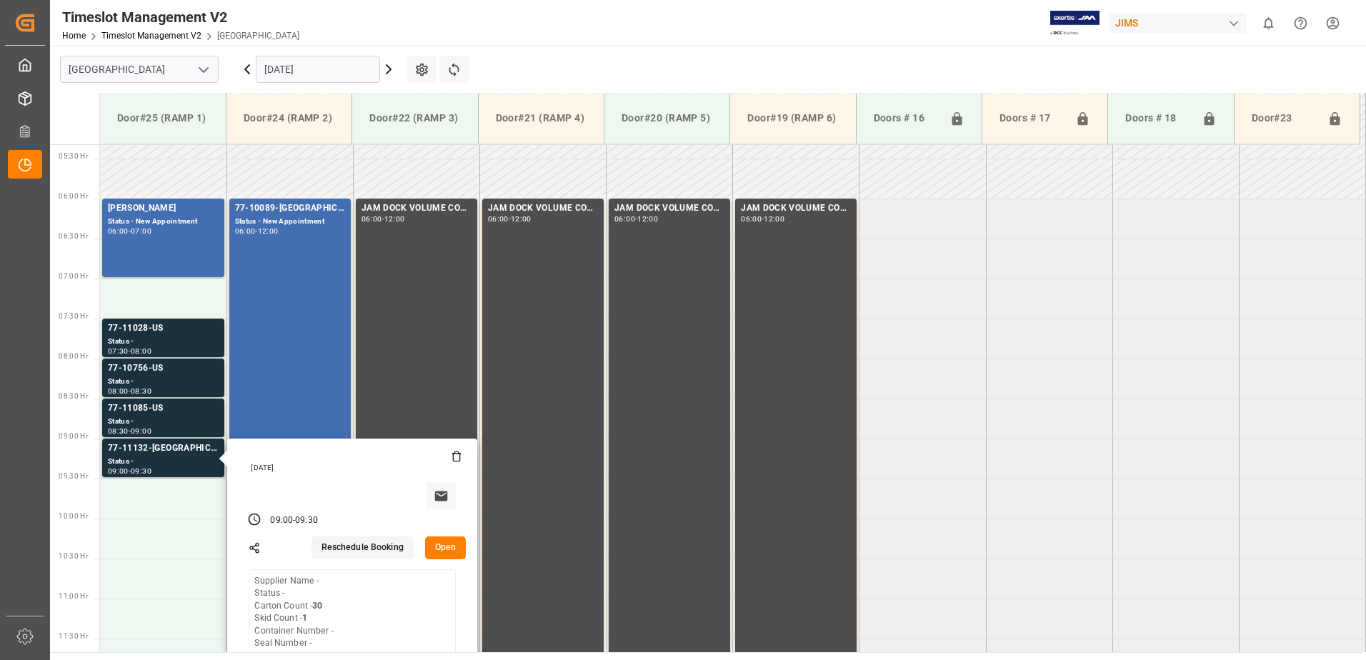
click at [444, 546] on button "Open" at bounding box center [445, 547] width 41 height 23
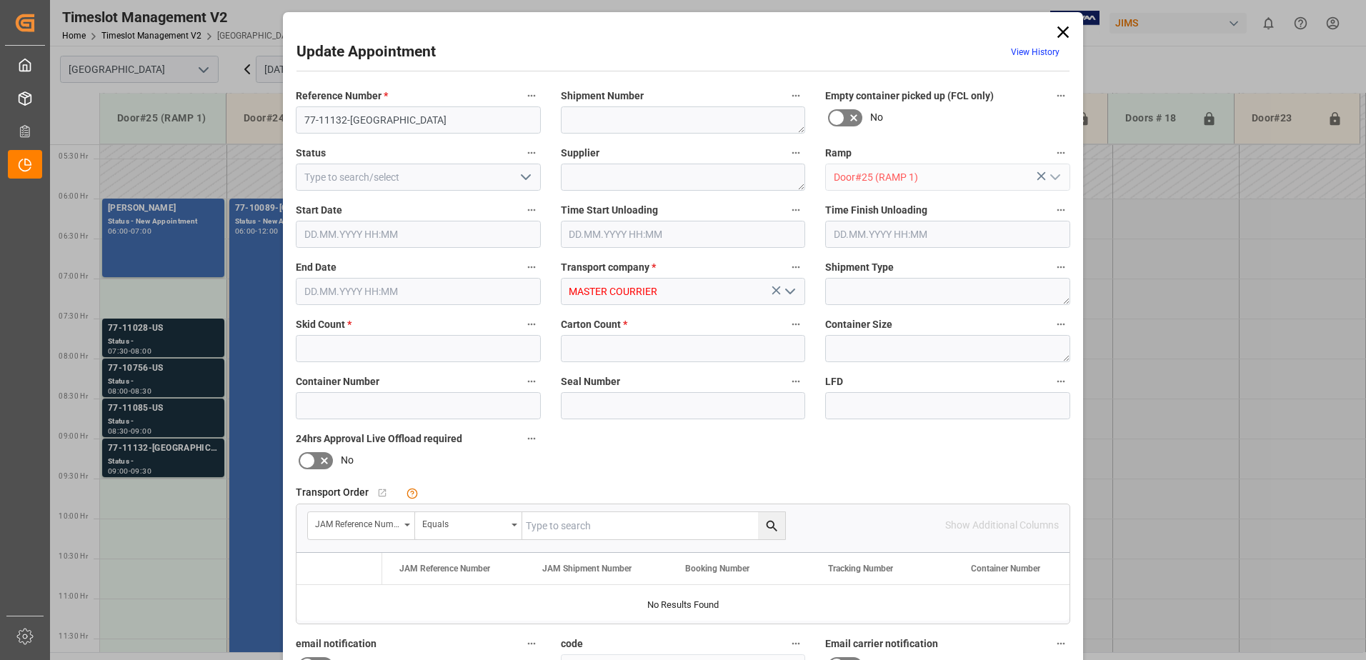
type input "1"
type input "30"
type input "[DATE] 09:00"
type input "[DATE] 09:30"
type input "[DATE] 13:07"
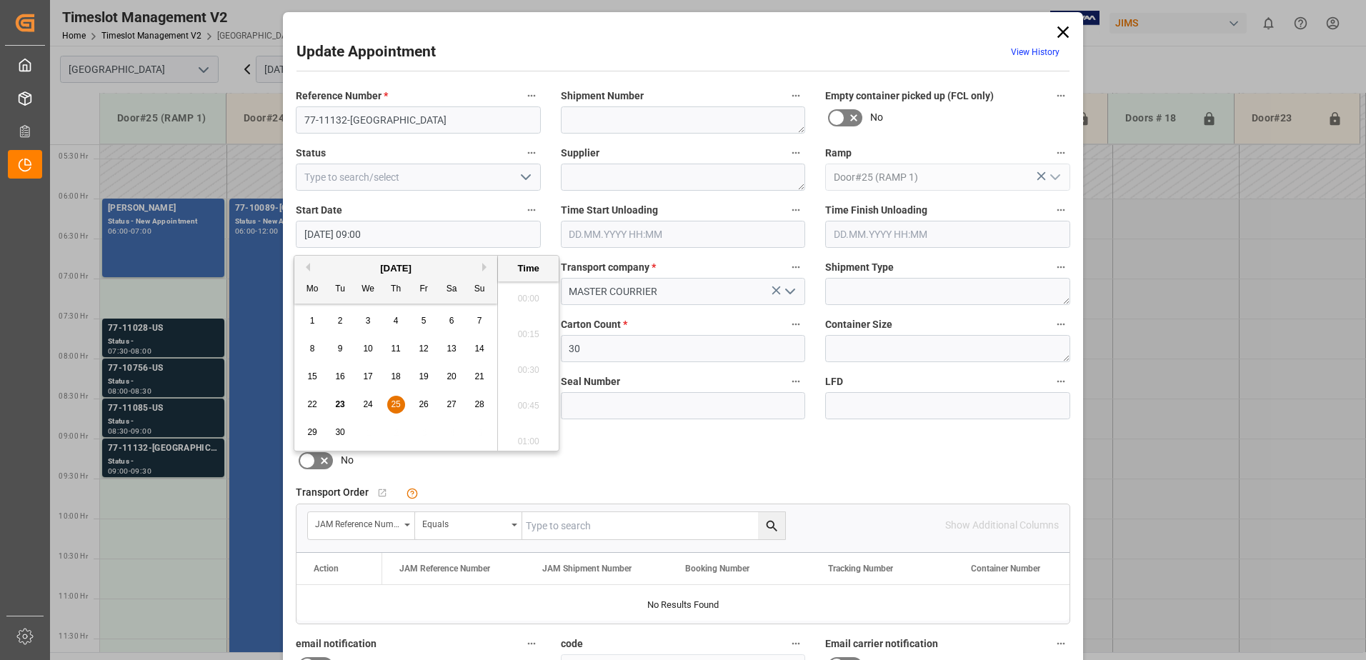
scroll to position [1219, 0]
click at [434, 235] on input "[DATE] 09:00" at bounding box center [418, 234] width 245 height 27
click at [395, 399] on span "25" at bounding box center [395, 404] width 9 height 10
click at [531, 294] on li "07:00" at bounding box center [528, 294] width 61 height 36
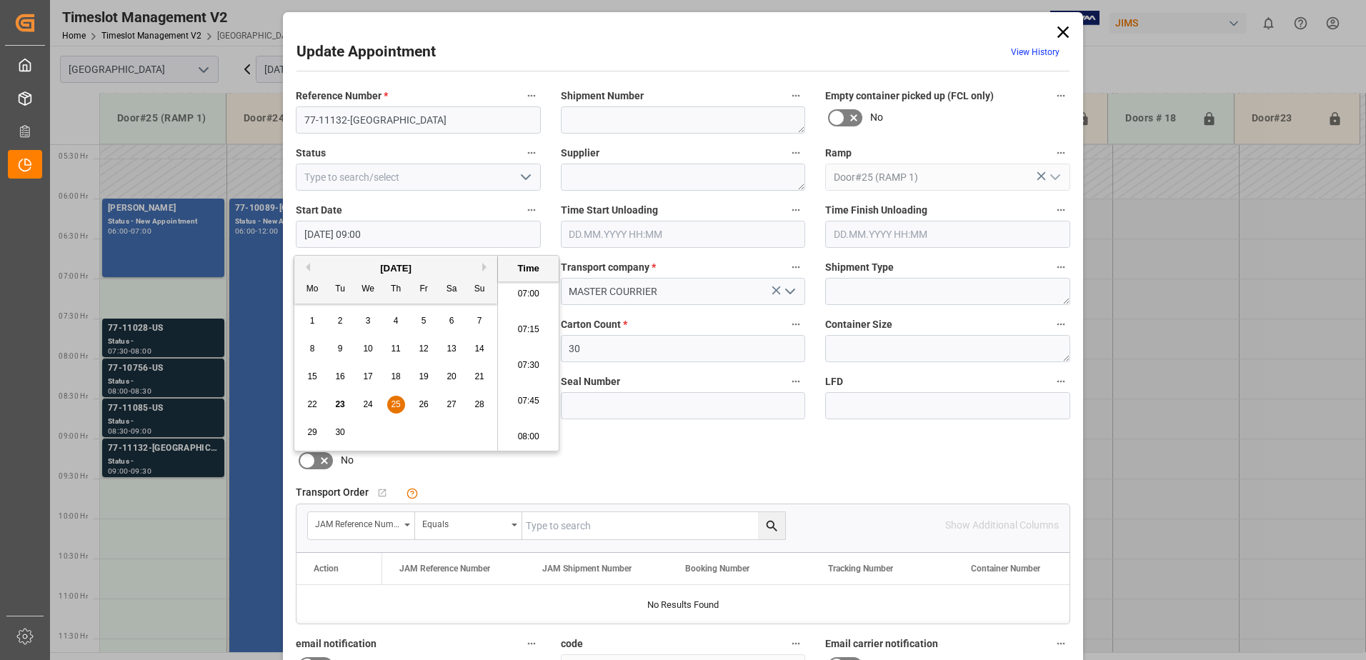
type input "[DATE] 07:00"
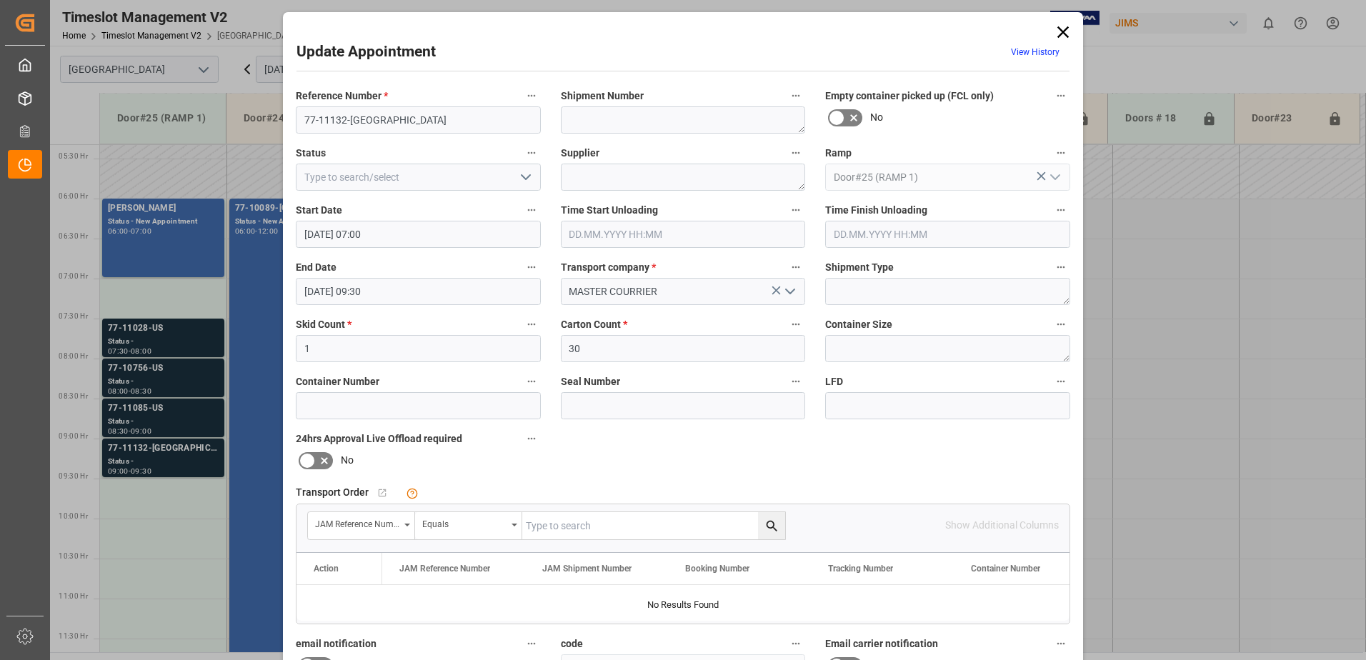
click at [390, 291] on input "[DATE] 09:30" at bounding box center [418, 291] width 245 height 27
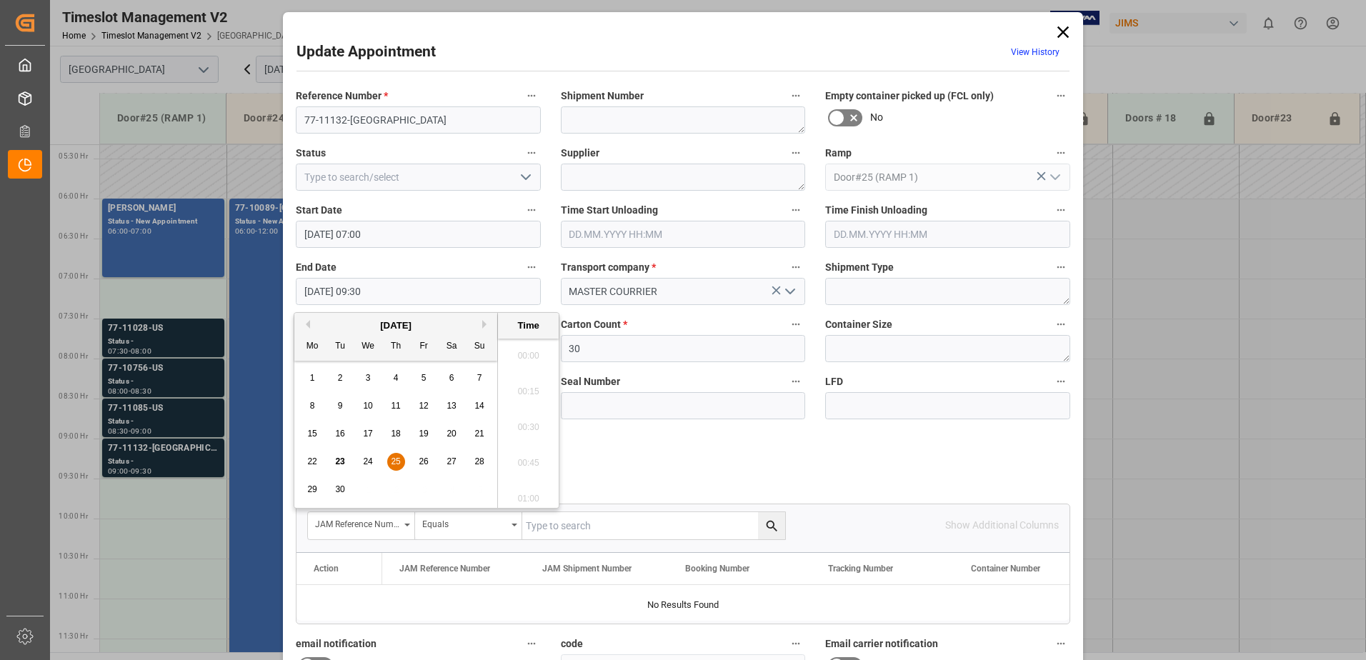
scroll to position [1291, 0]
click at [398, 463] on span "25" at bounding box center [395, 461] width 9 height 10
click at [524, 349] on li "07:30" at bounding box center [528, 352] width 61 height 36
type input "[DATE] 07:30"
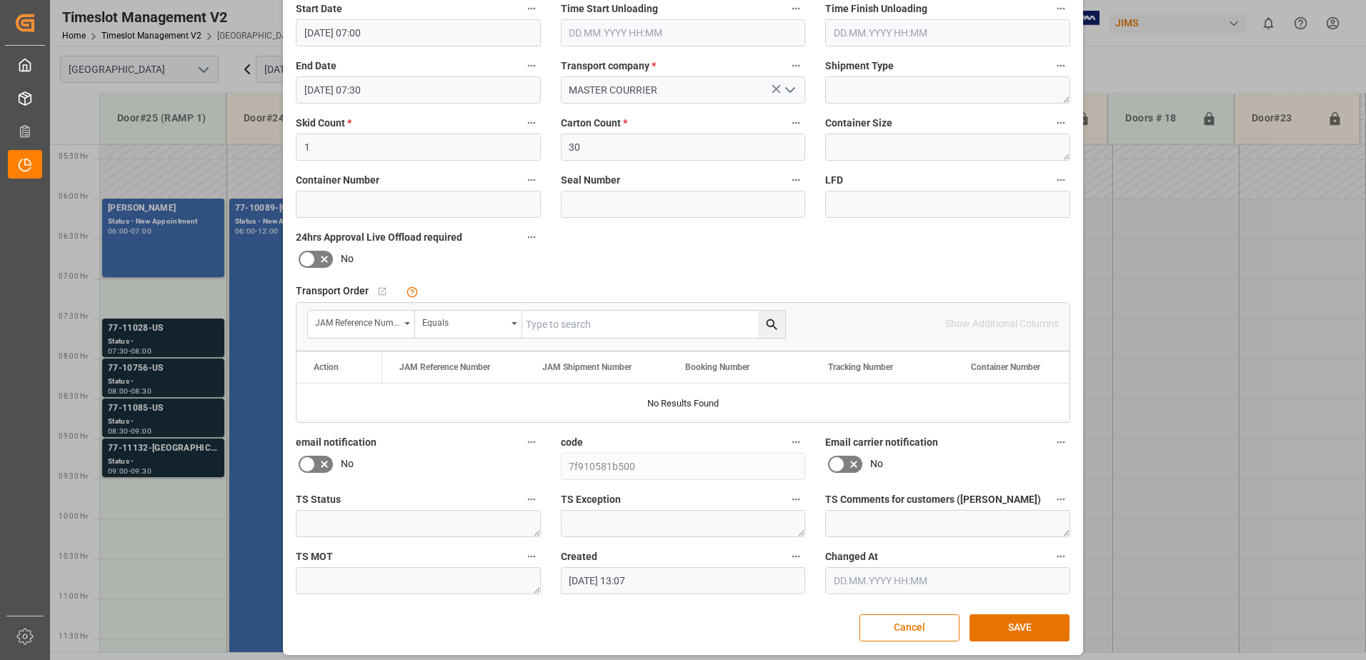
scroll to position [209, 0]
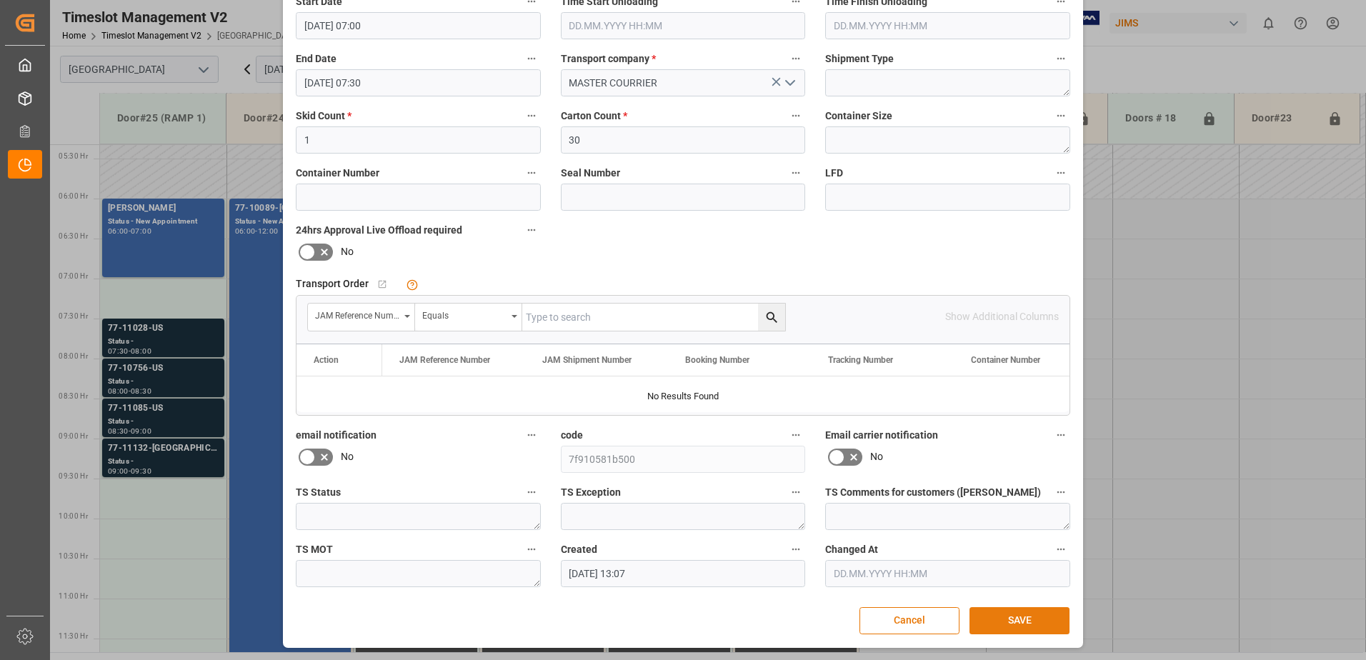
click at [1010, 618] on button "SAVE" at bounding box center [1019, 620] width 100 height 27
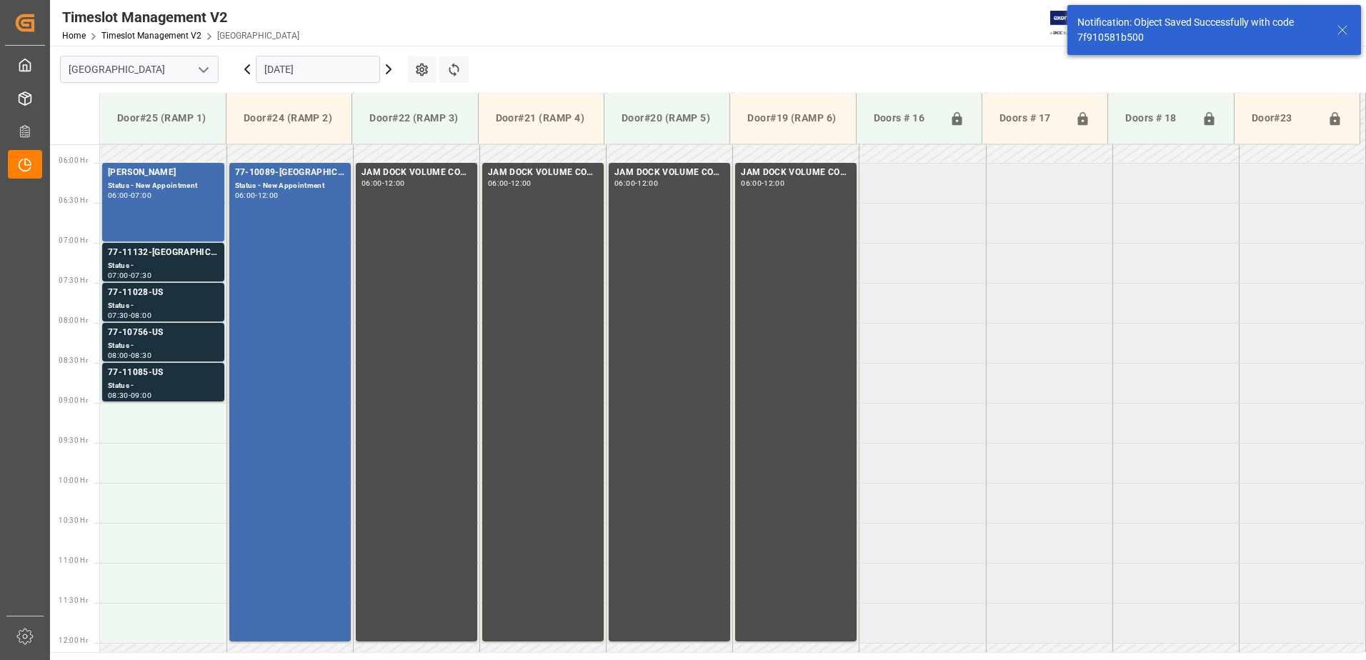
scroll to position [471, 0]
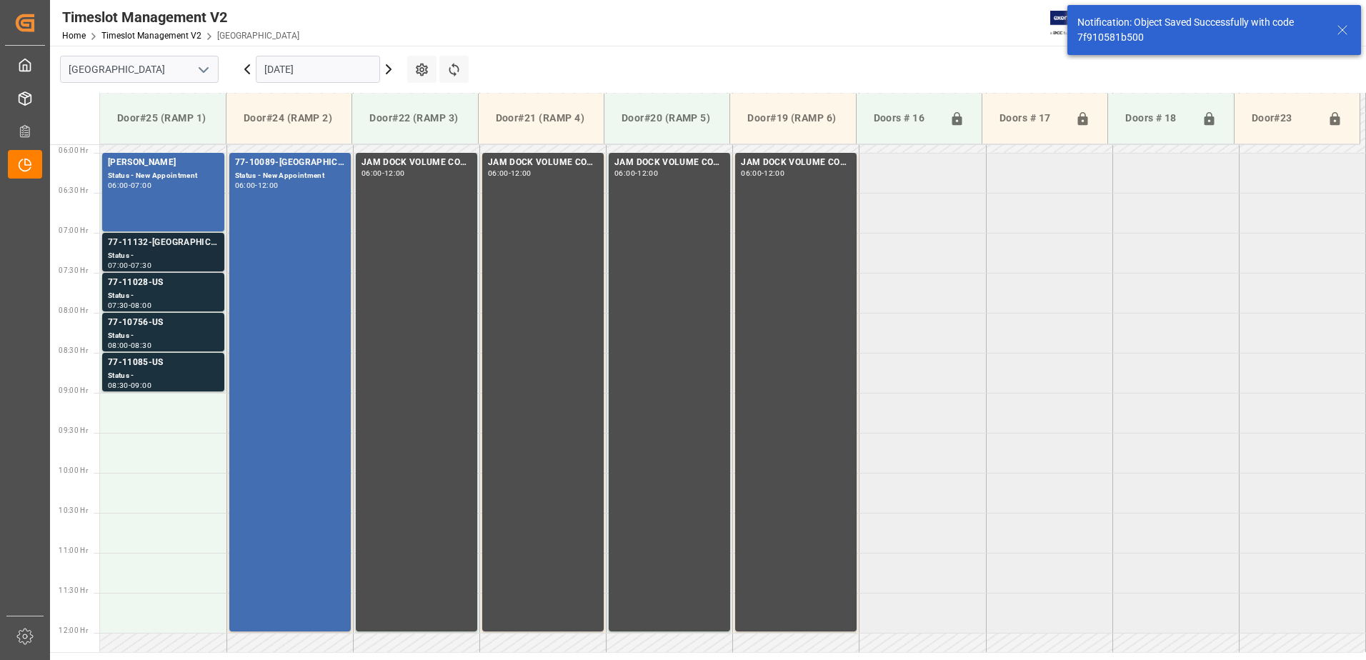
click at [168, 247] on div "77-11132-[GEOGRAPHIC_DATA]" at bounding box center [163, 243] width 111 height 14
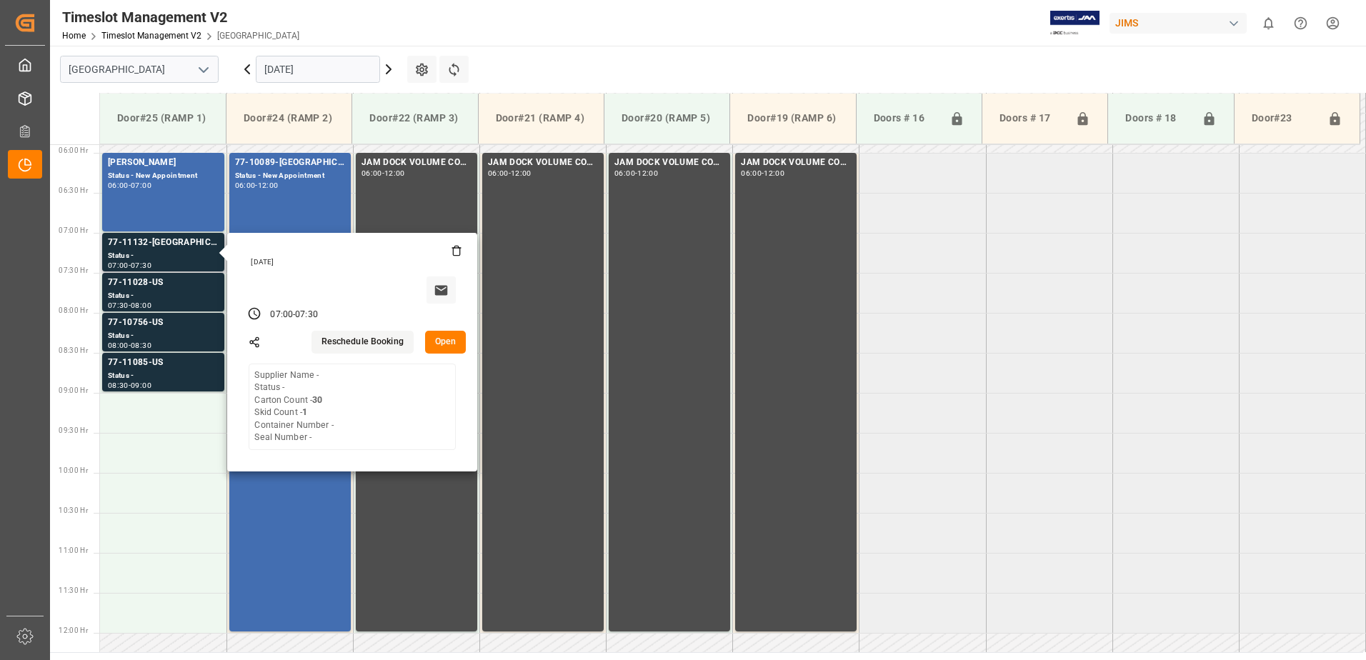
click at [445, 339] on button "Open" at bounding box center [445, 342] width 41 height 23
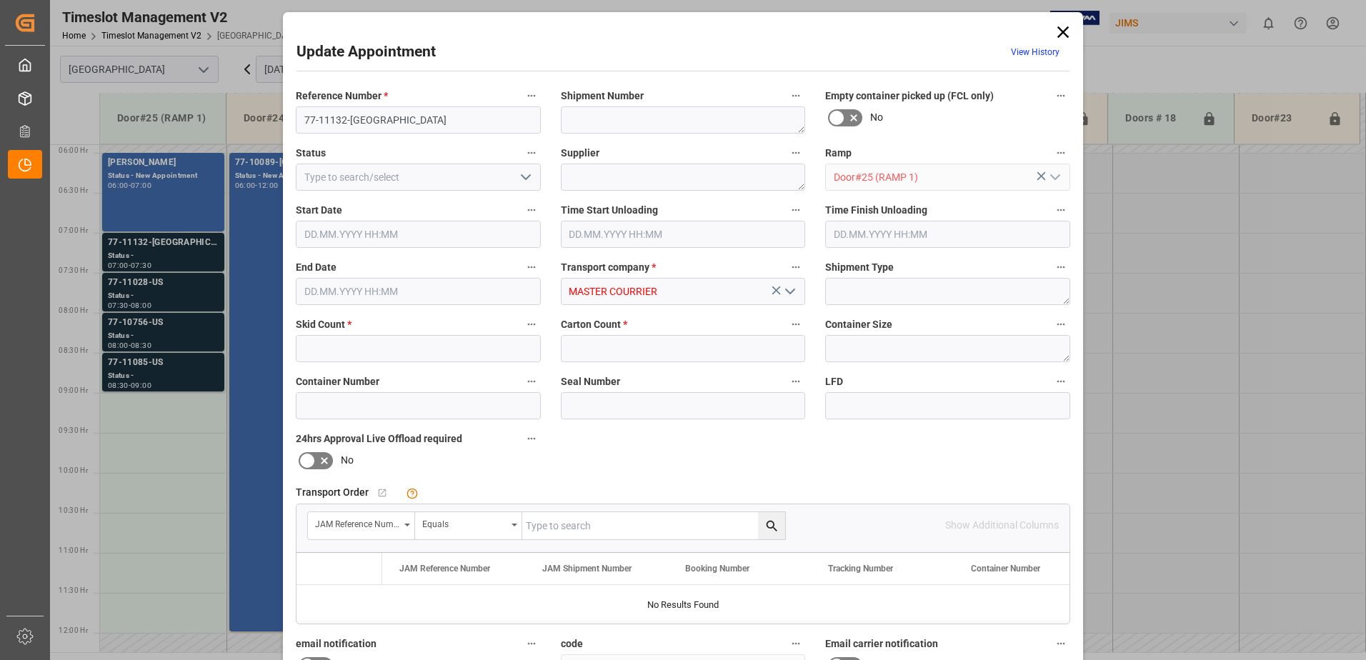
type input "1"
type input "30"
type input "[DATE] 07:00"
type input "[DATE] 07:30"
type input "[DATE] 13:07"
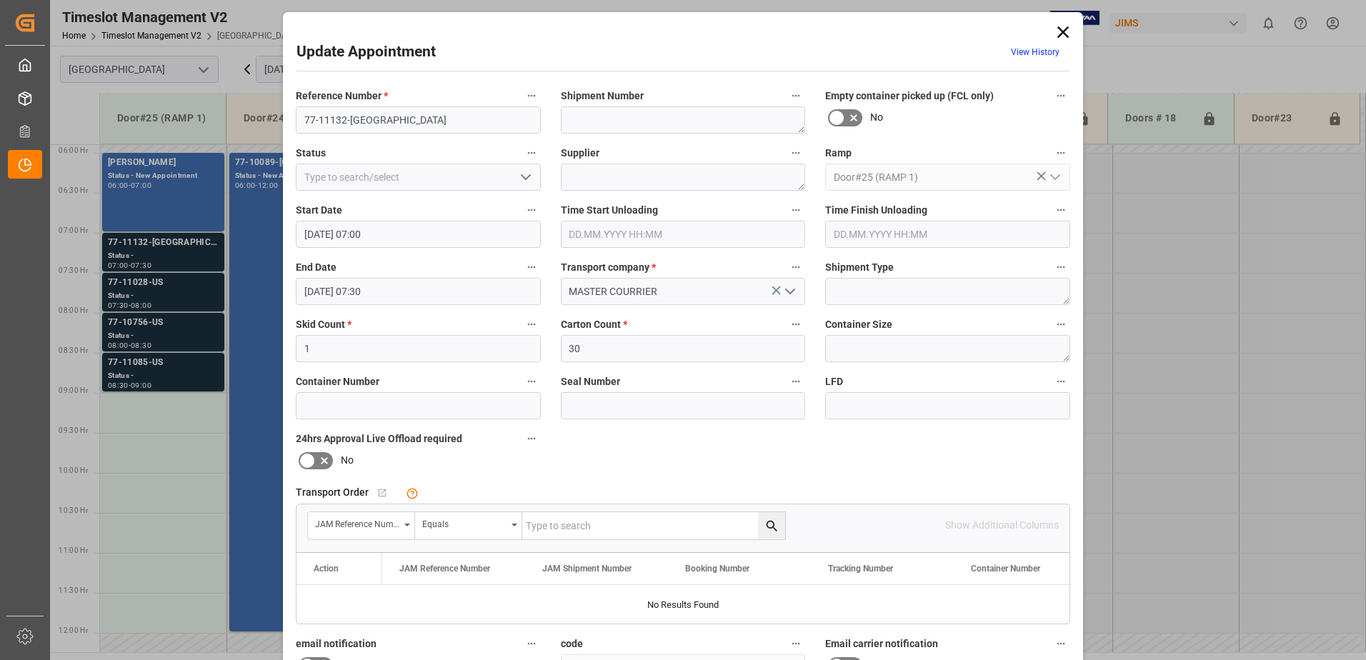
click at [565, 526] on input "text" at bounding box center [653, 525] width 263 height 27
click at [543, 522] on input "7" at bounding box center [653, 525] width 263 height 27
type input "77-11132-[GEOGRAPHIC_DATA]"
click at [771, 524] on icon "search button" at bounding box center [771, 526] width 15 height 15
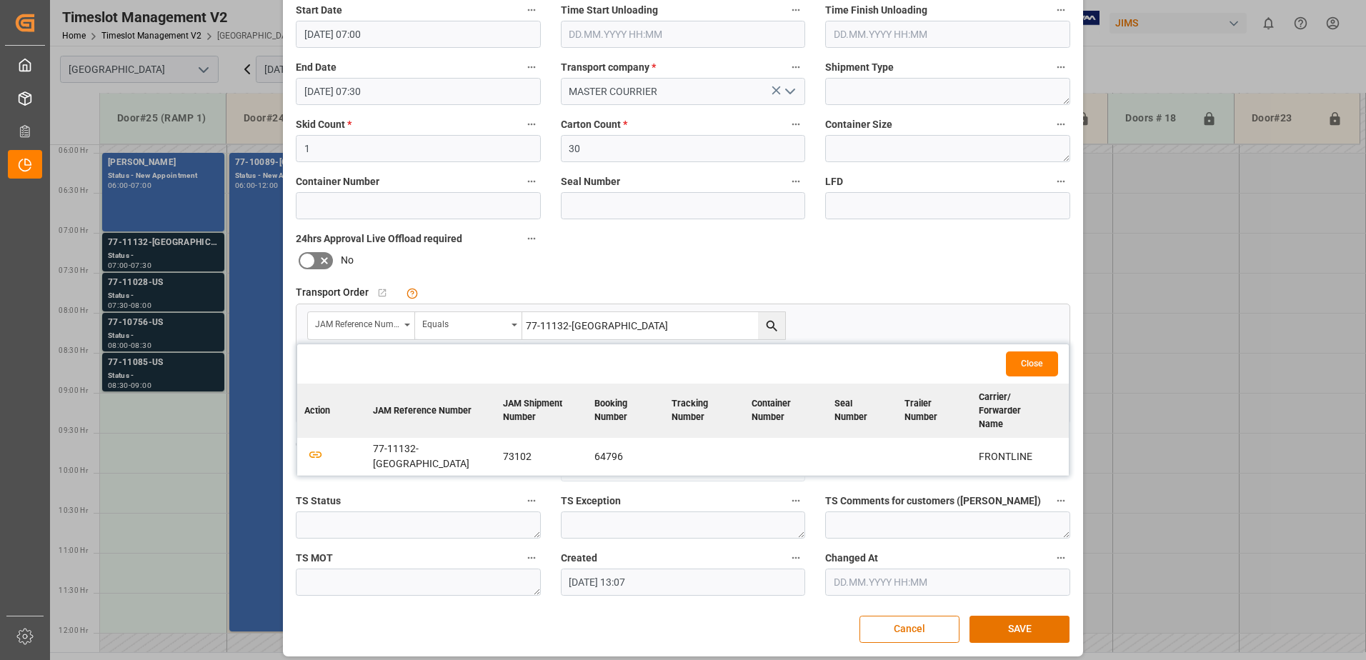
scroll to position [209, 0]
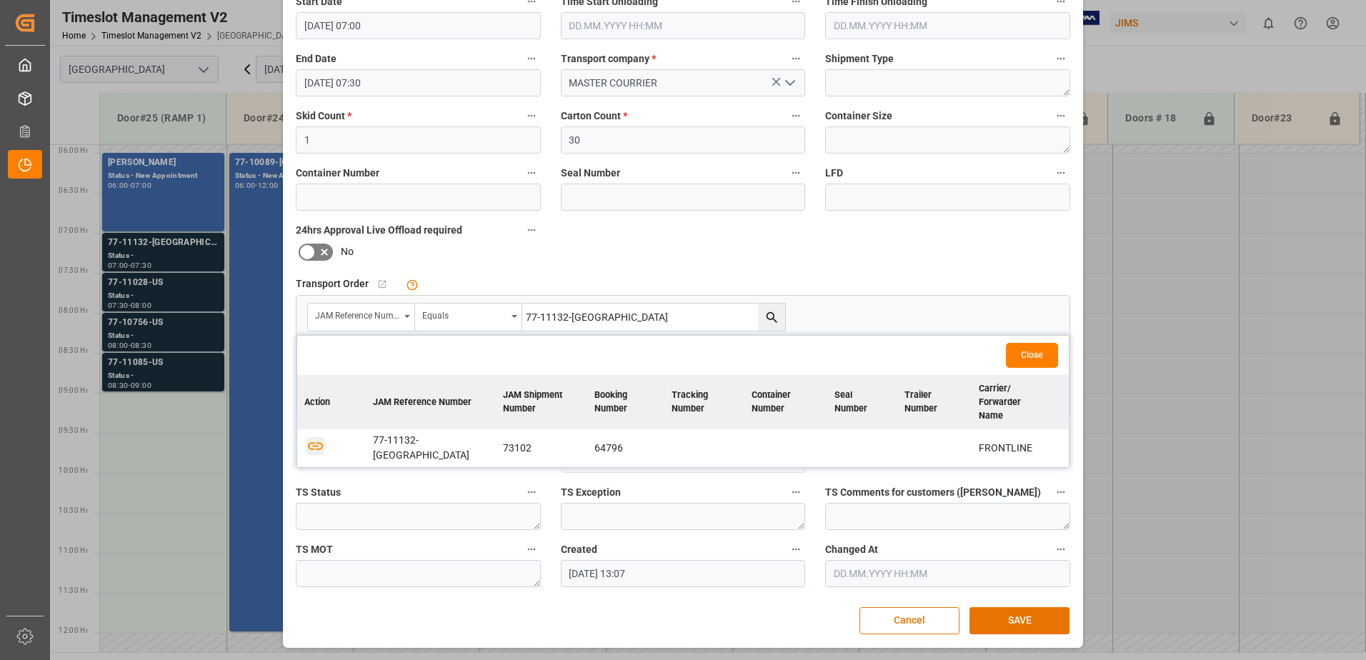
click at [311, 437] on icon "button" at bounding box center [315, 446] width 18 height 18
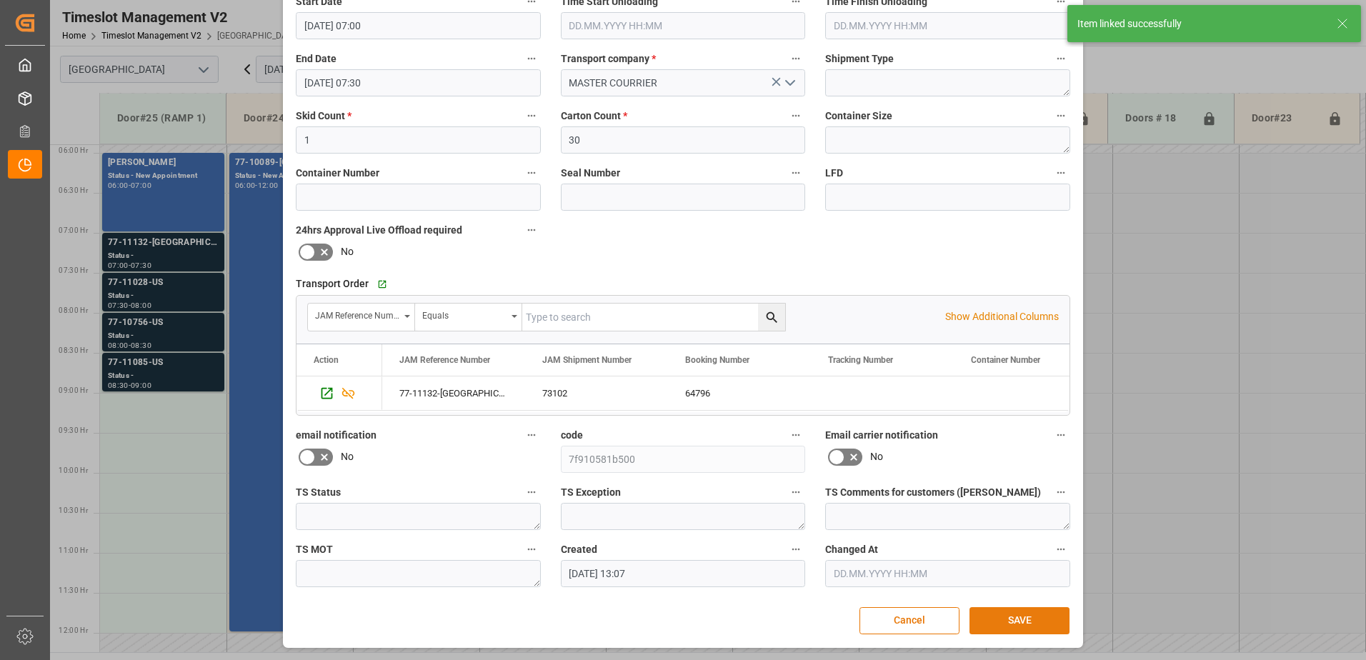
click at [1018, 622] on button "SAVE" at bounding box center [1019, 620] width 100 height 27
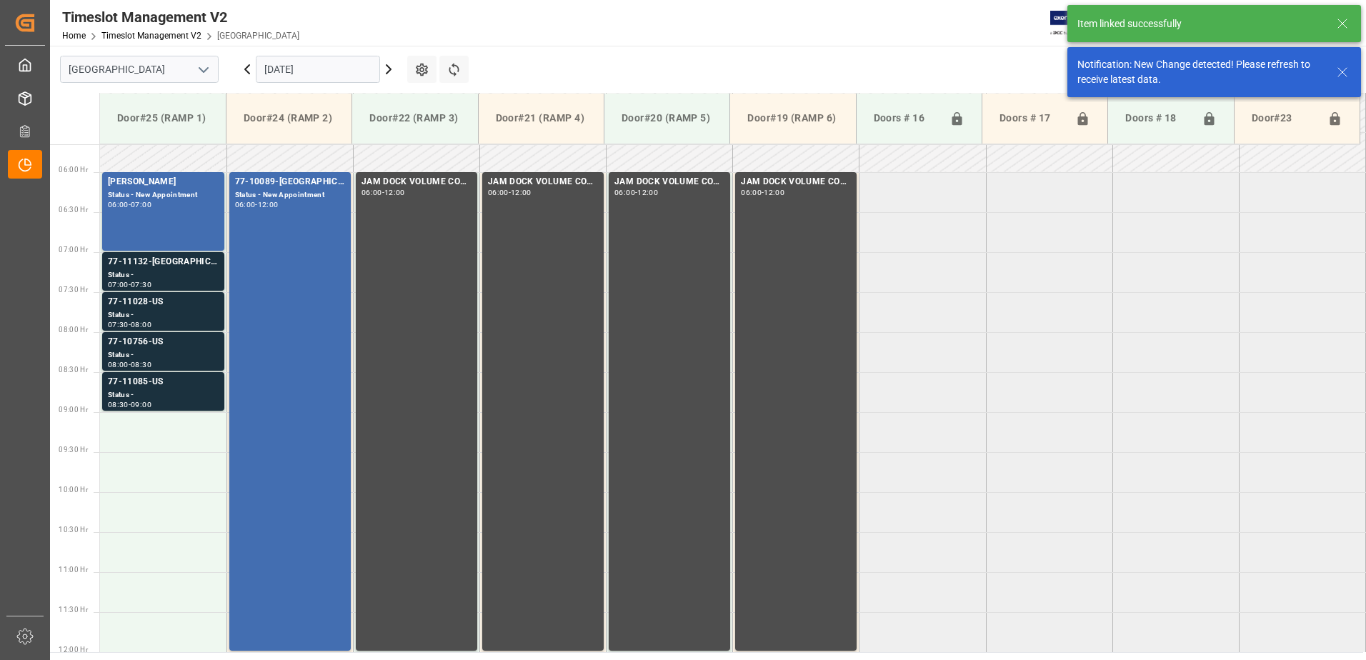
scroll to position [471, 0]
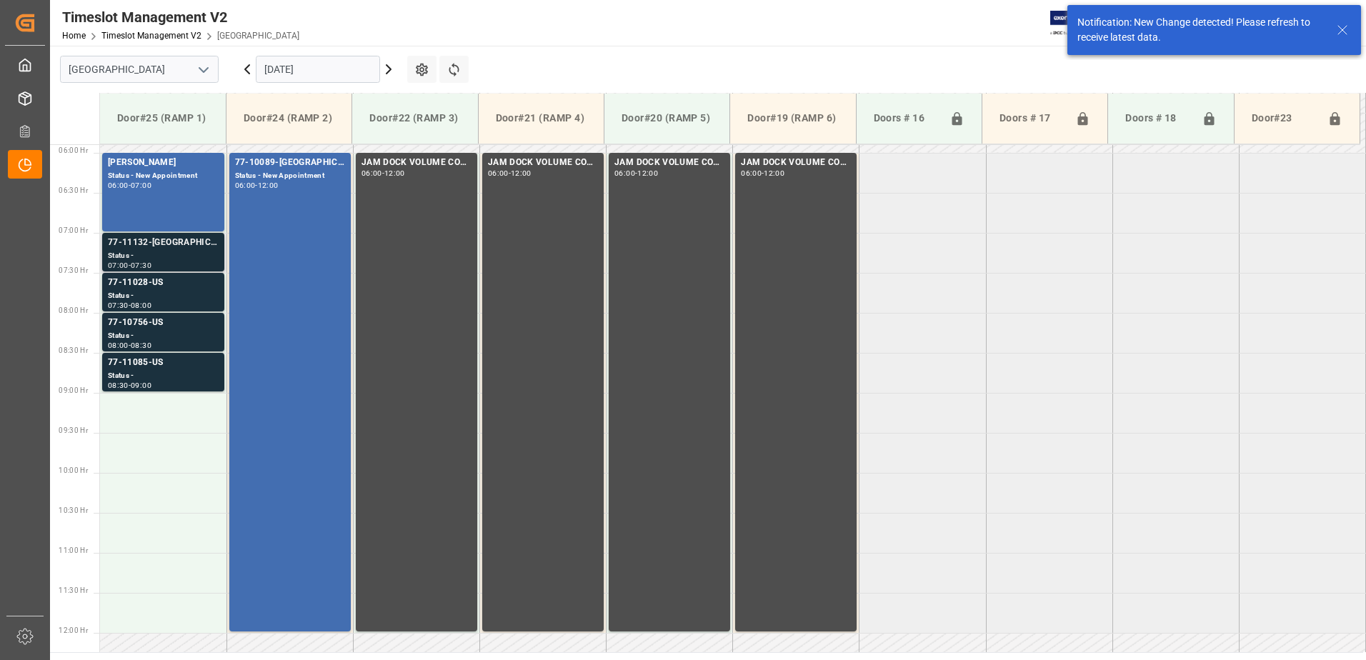
click at [154, 250] on div "Status -" at bounding box center [163, 256] width 111 height 12
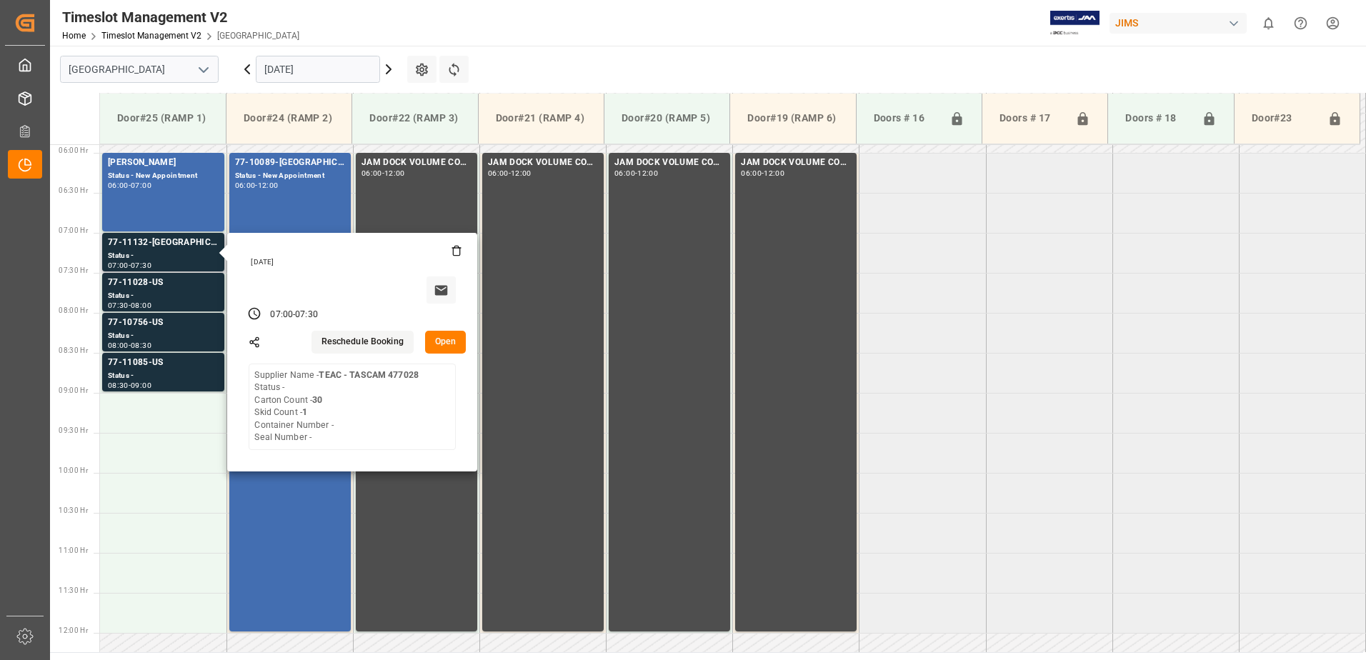
click at [450, 342] on button "Open" at bounding box center [445, 342] width 41 height 23
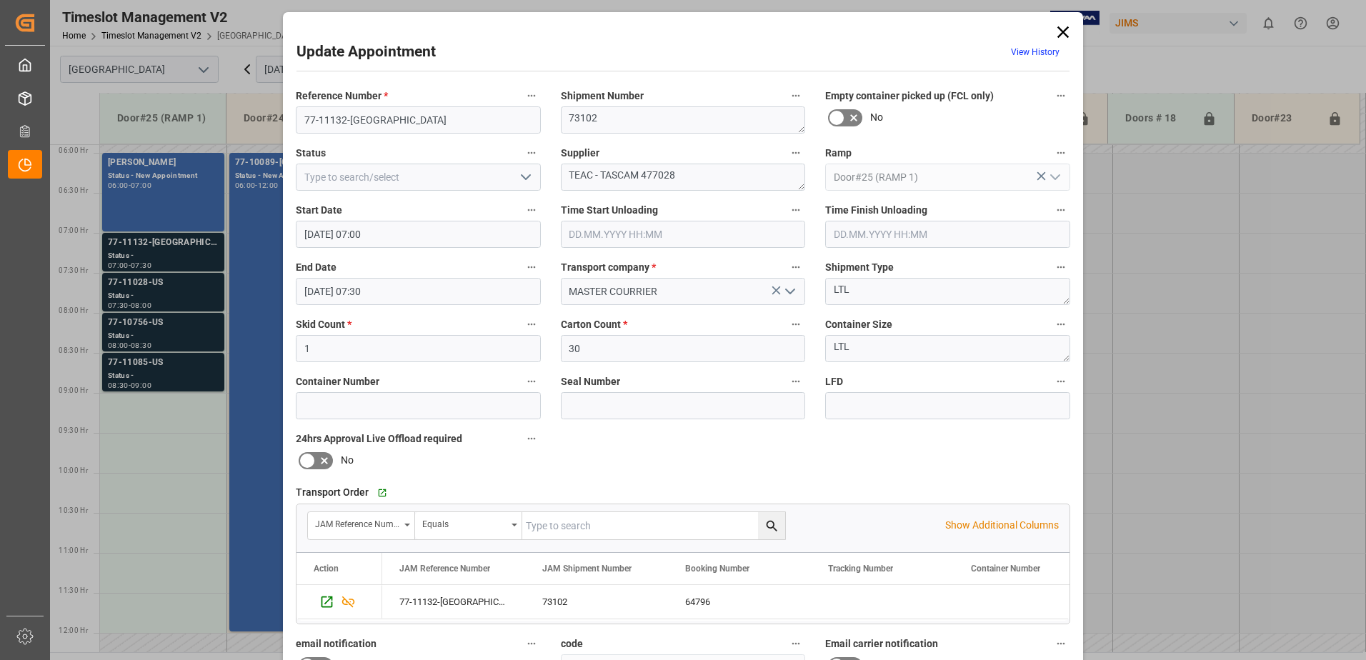
click at [523, 176] on icon "open menu" at bounding box center [525, 177] width 17 height 17
click at [405, 304] on div "New Appointment" at bounding box center [418, 305] width 244 height 32
type input "New Appointment"
drag, startPoint x: 687, startPoint y: 172, endPoint x: 641, endPoint y: 175, distance: 45.8
click at [641, 175] on textarea "TEAC - TASCAM 477028" at bounding box center [683, 177] width 245 height 27
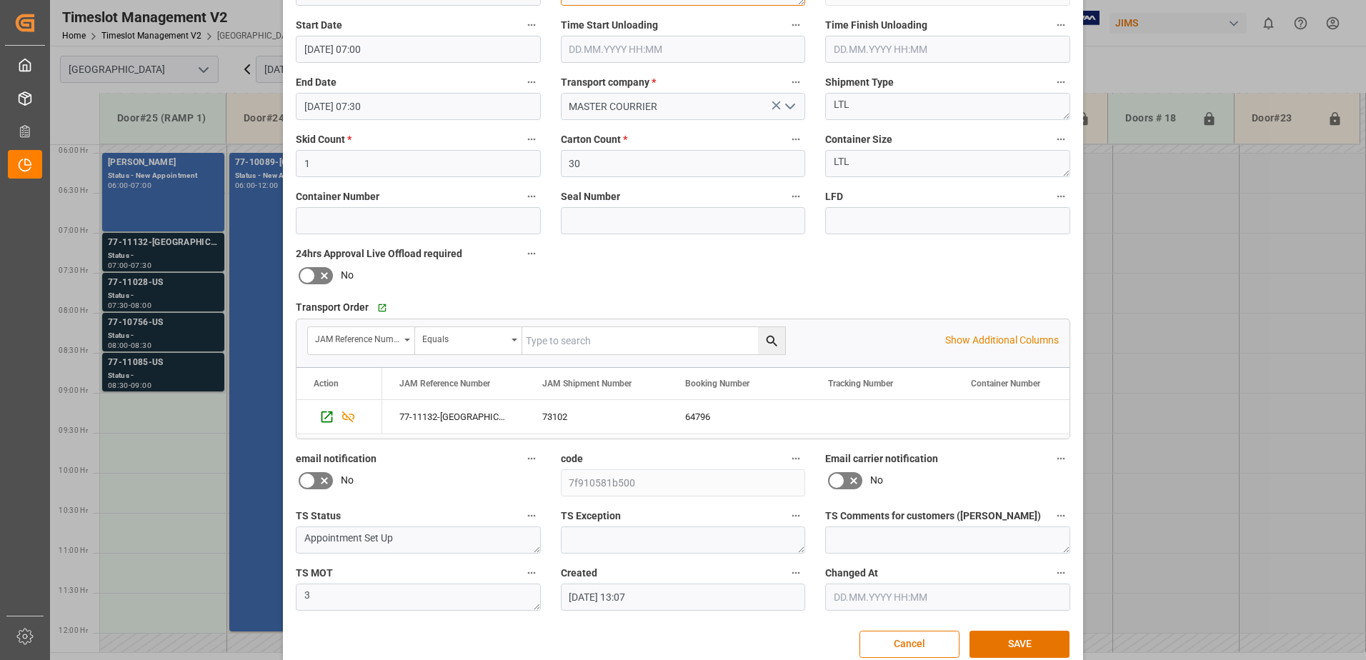
scroll to position [209, 0]
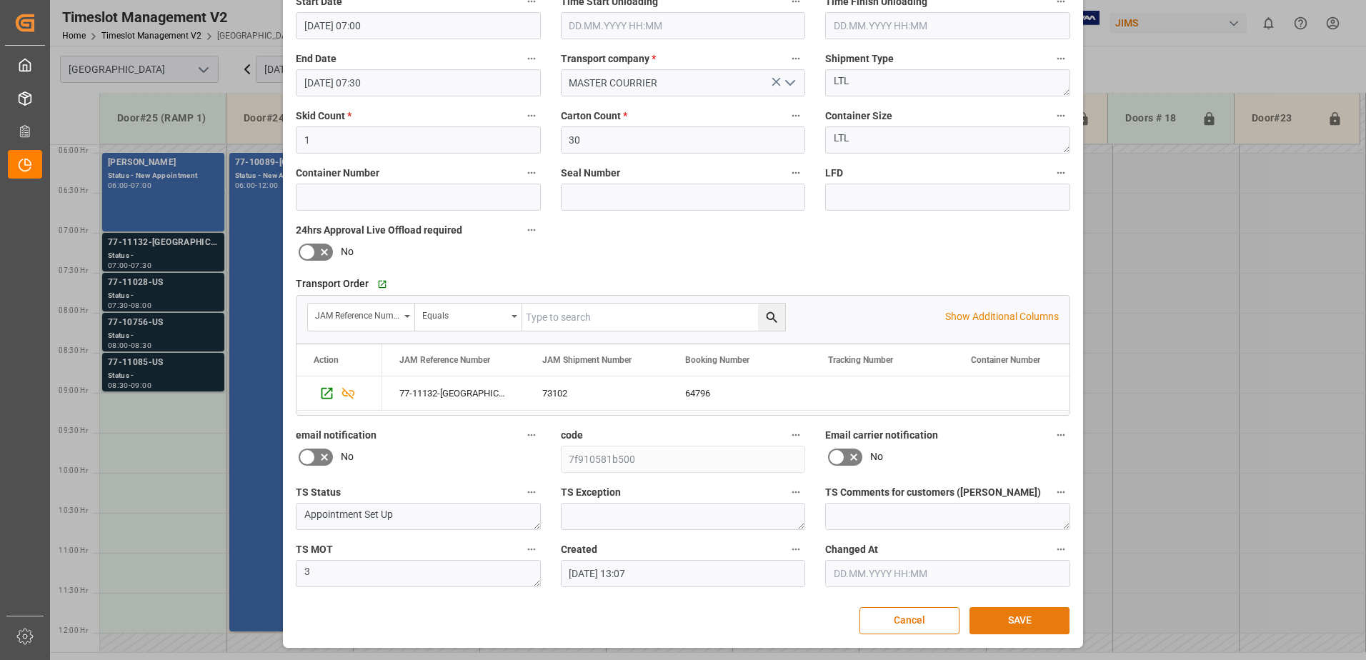
type textarea "TEAC - TASCAM IN09(9)"
click at [1019, 621] on button "SAVE" at bounding box center [1019, 620] width 100 height 27
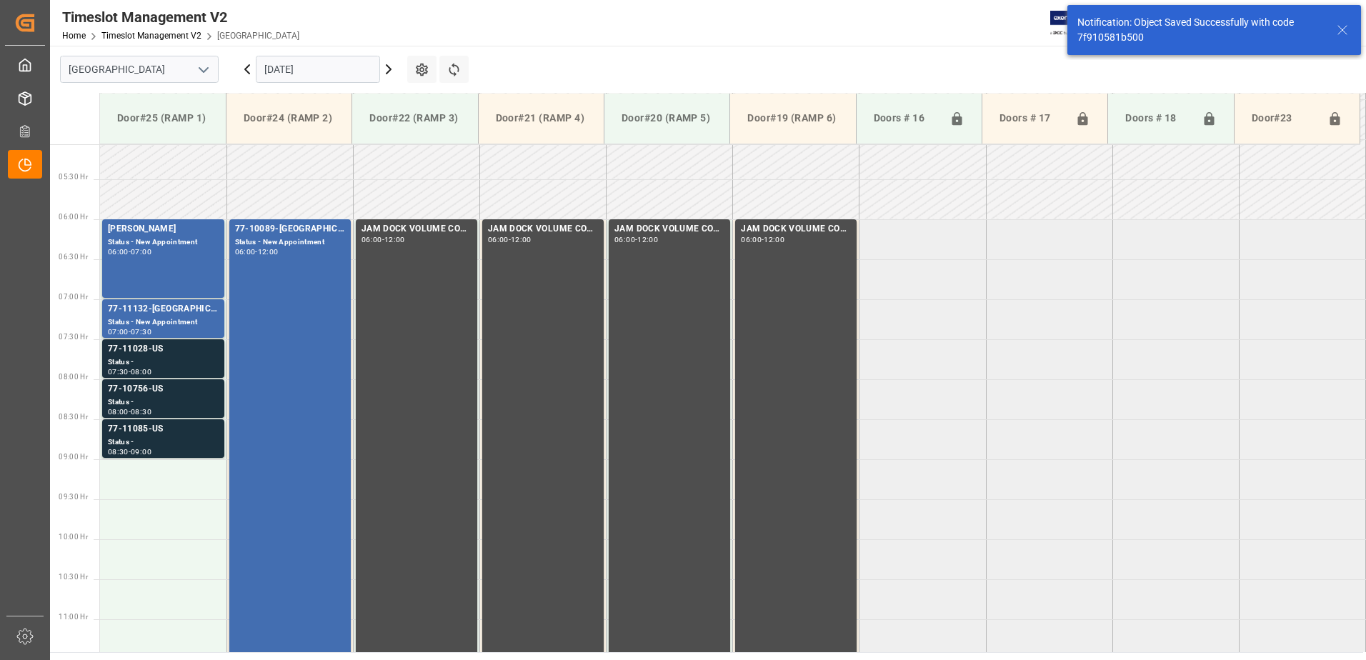
scroll to position [471, 0]
